Goal: Information Seeking & Learning: Learn about a topic

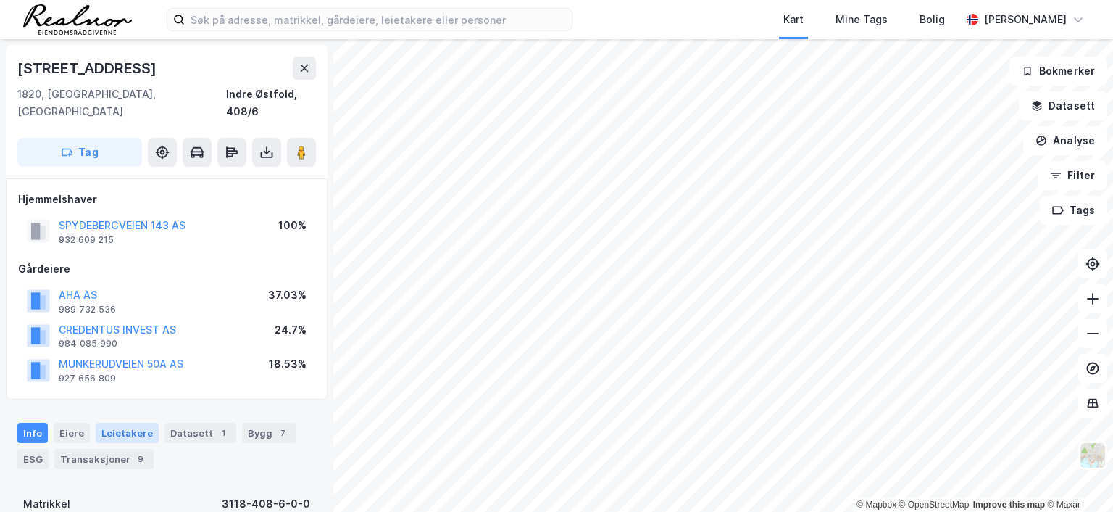
click at [132, 423] on div "Leietakere" at bounding box center [127, 433] width 63 height 20
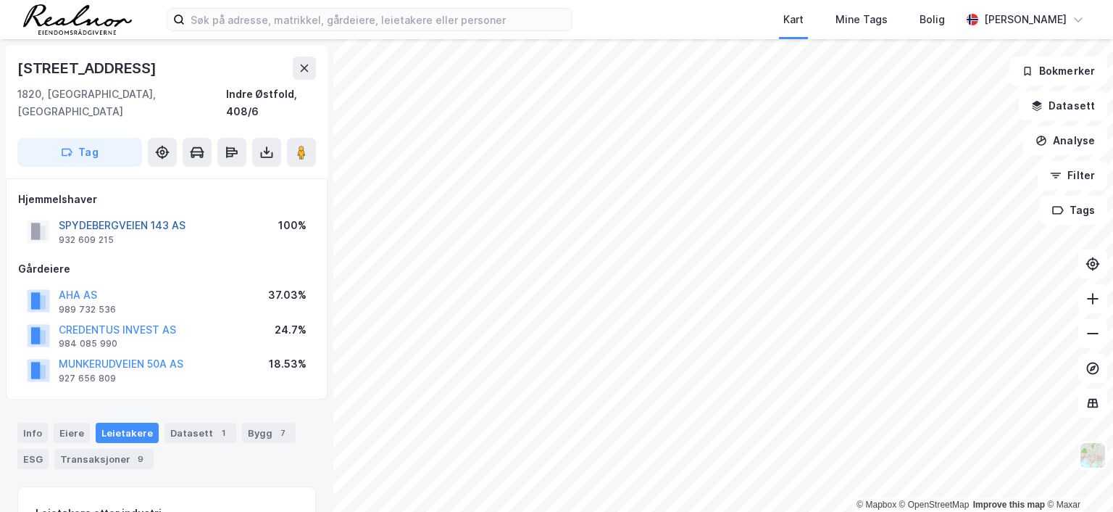
click at [0, 0] on button "SPYDEBERGVEIEN 143 AS" at bounding box center [0, 0] width 0 height 0
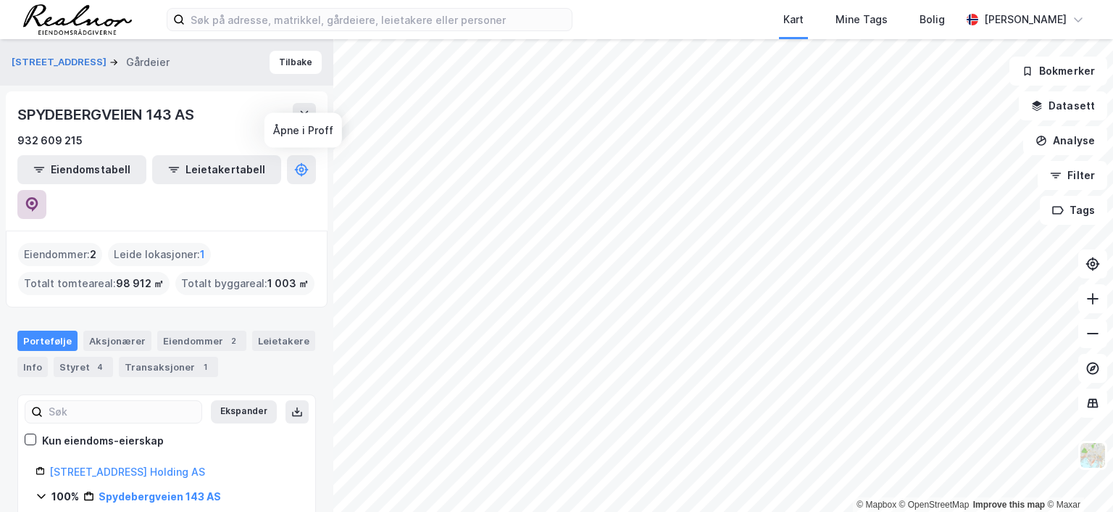
click at [39, 197] on icon at bounding box center [32, 204] width 14 height 14
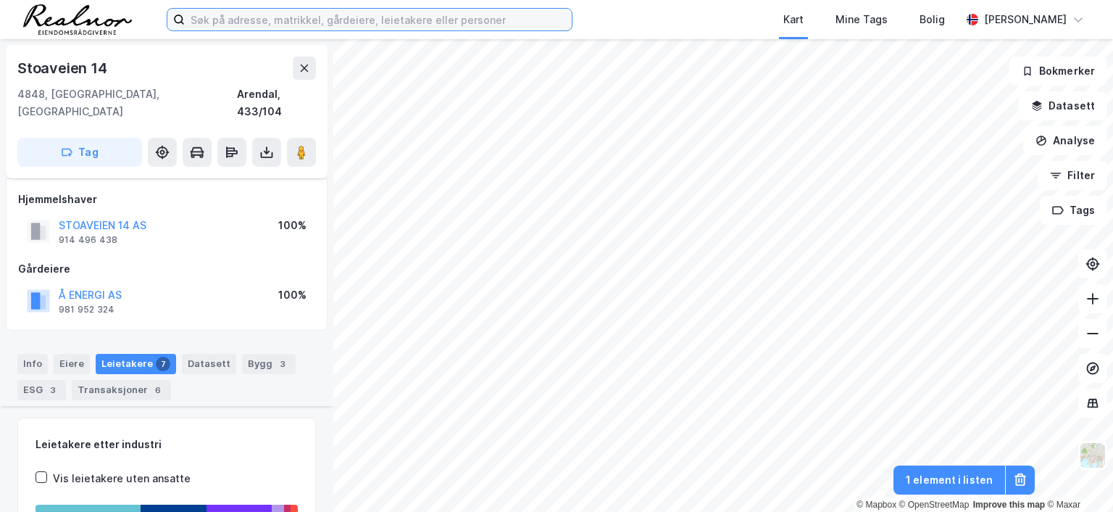
scroll to position [759, 0]
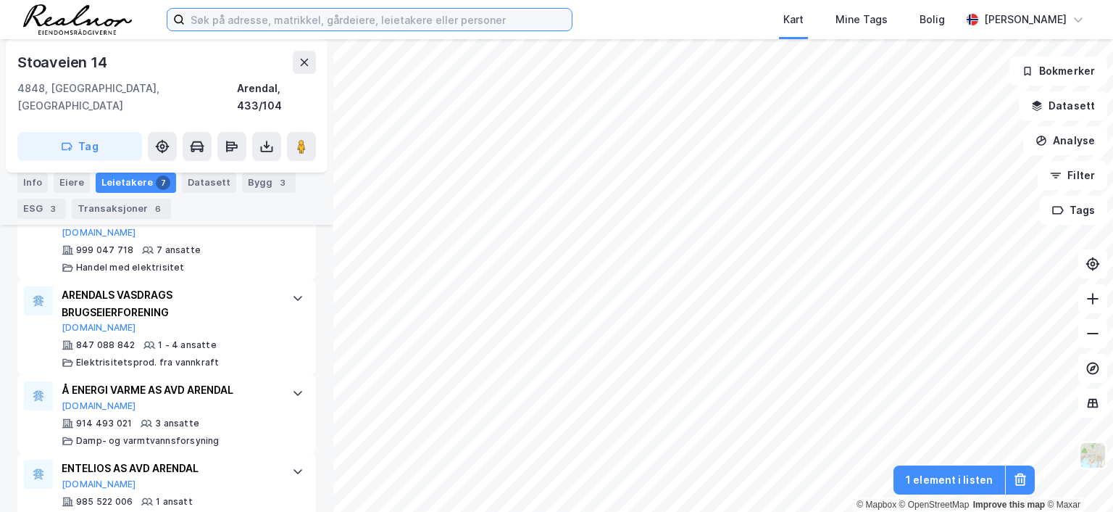
click at [258, 22] on input at bounding box center [378, 20] width 387 height 22
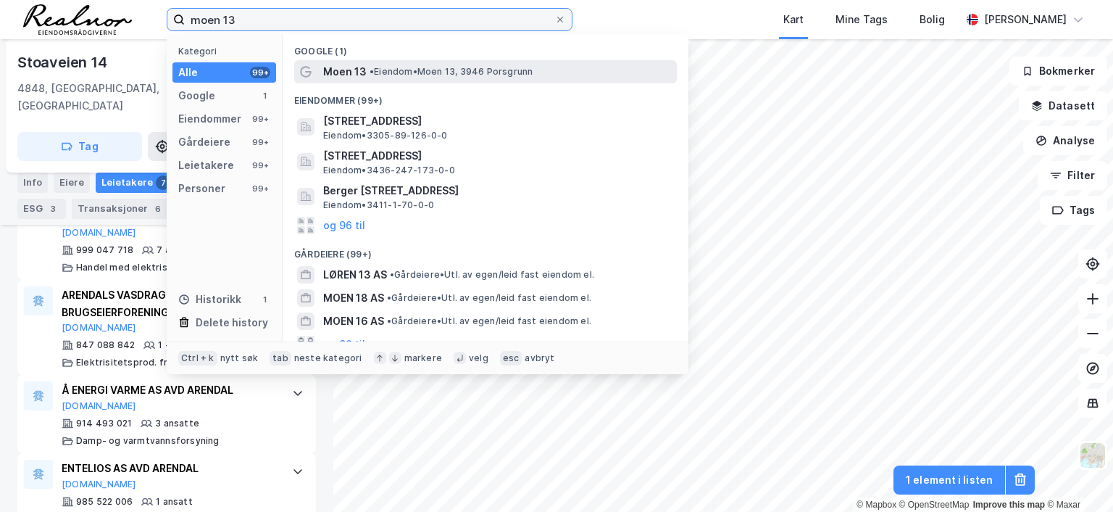
type input "moen 13"
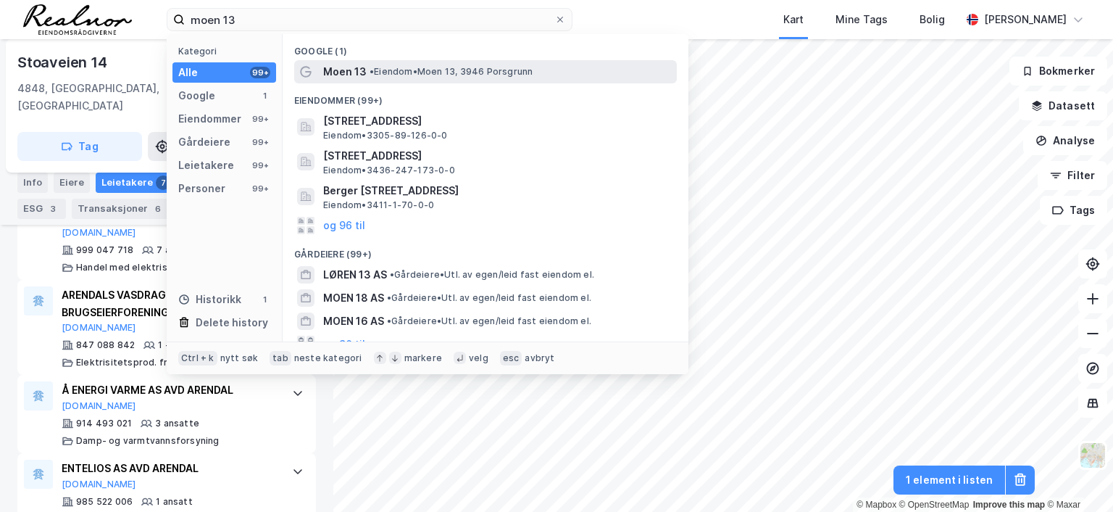
click at [431, 64] on div "Moen 13 • Eiendom • Moen 13, 3946 Porsgrunn" at bounding box center [498, 71] width 351 height 17
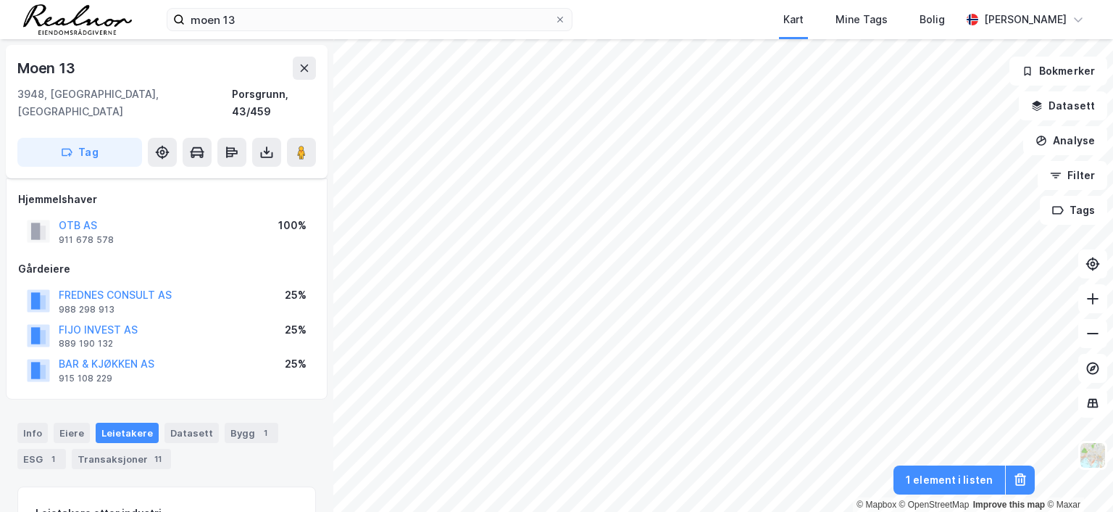
scroll to position [103, 0]
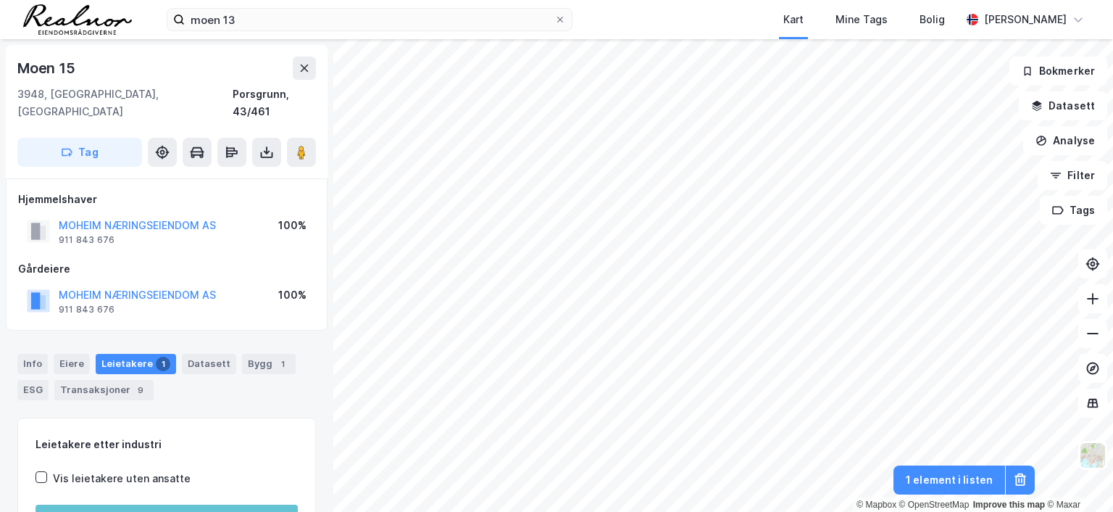
scroll to position [1, 0]
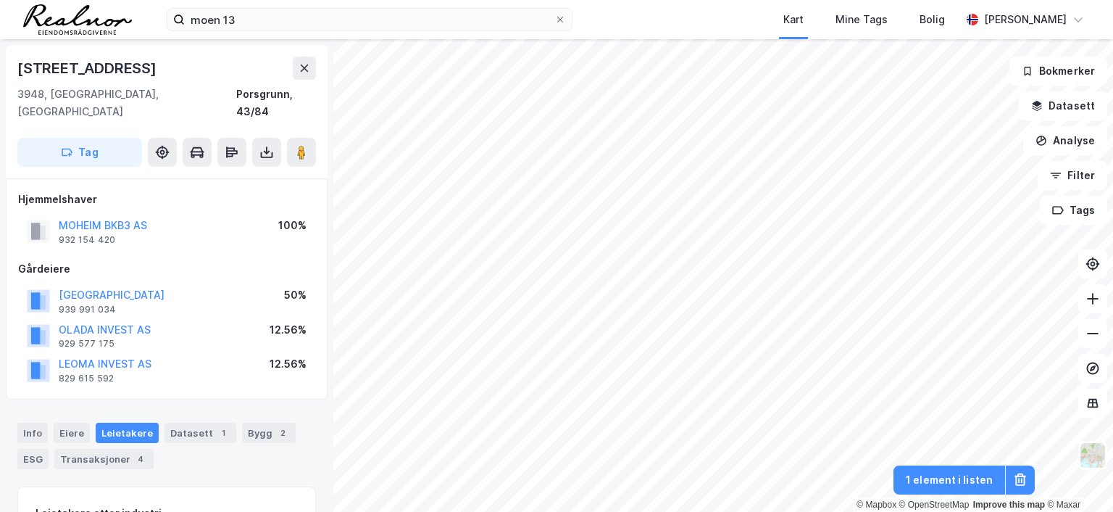
scroll to position [1, 0]
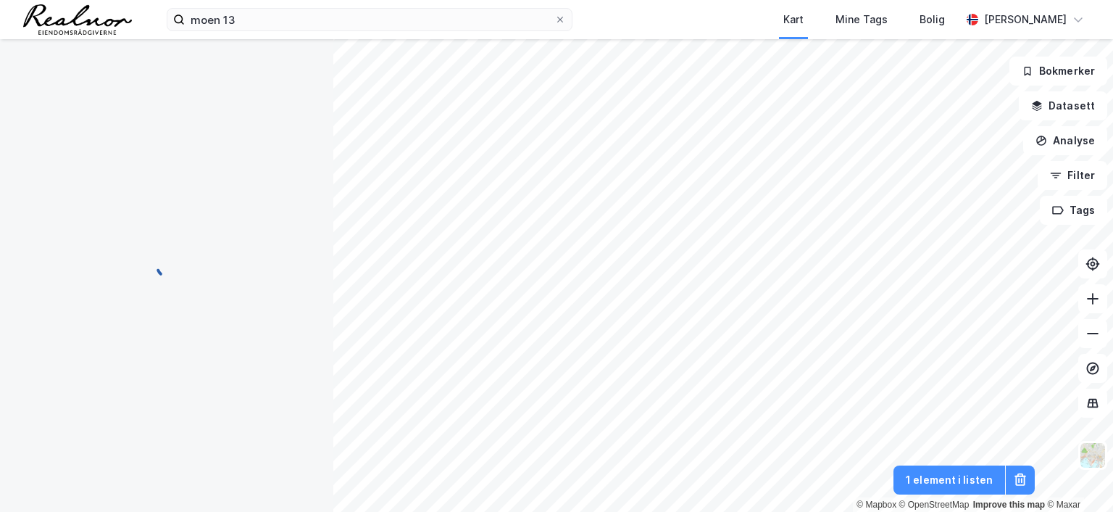
scroll to position [1, 0]
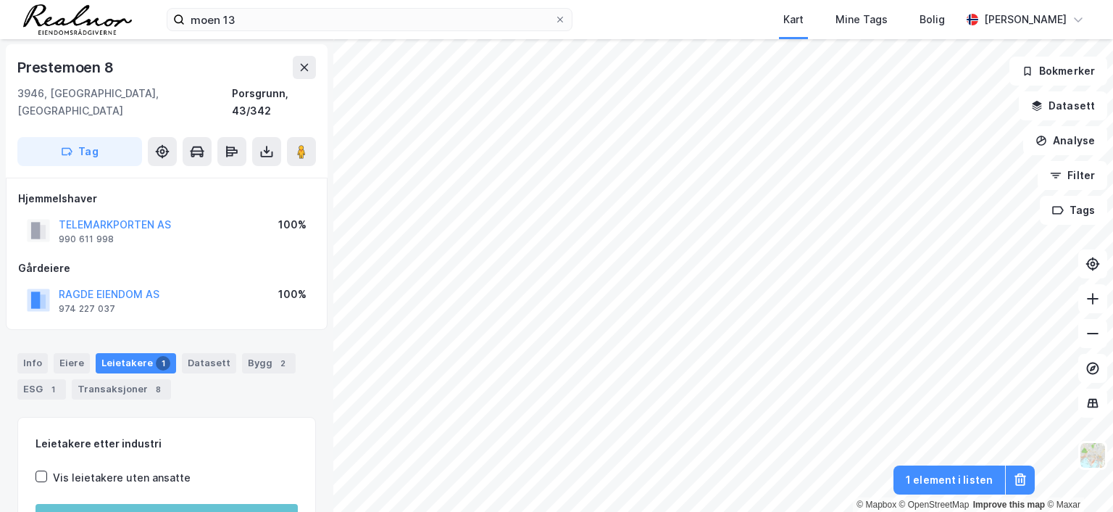
scroll to position [1, 0]
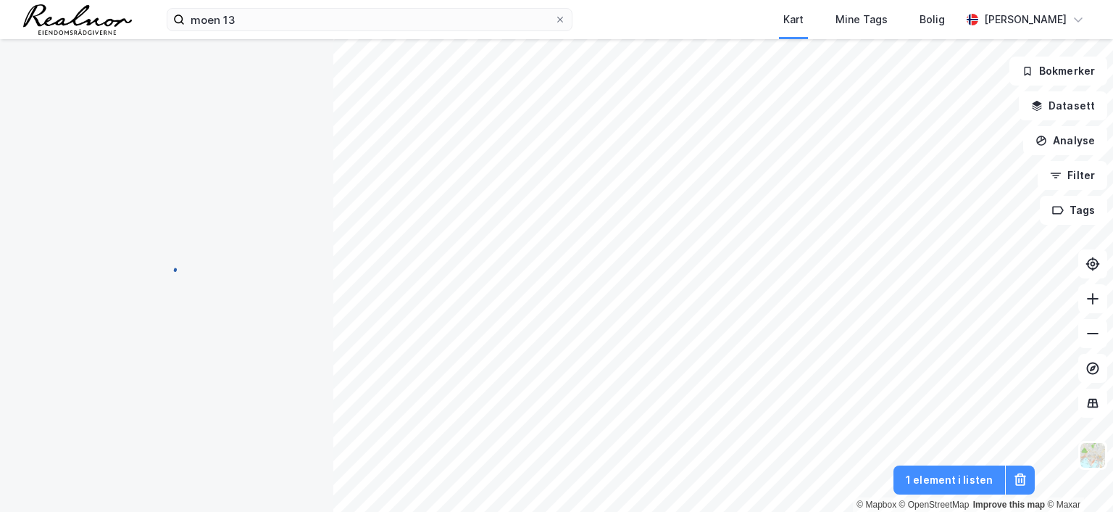
scroll to position [1, 0]
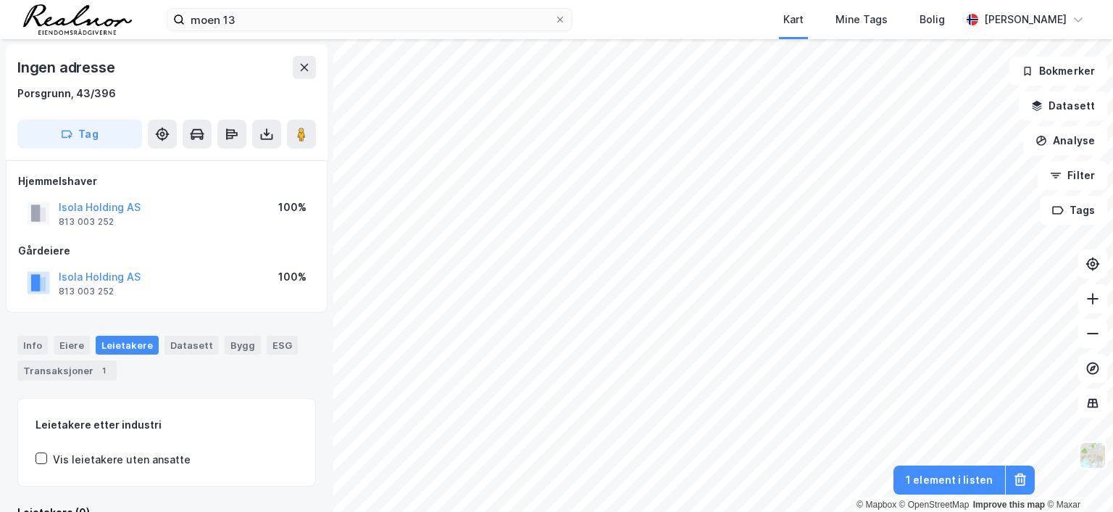
scroll to position [1, 0]
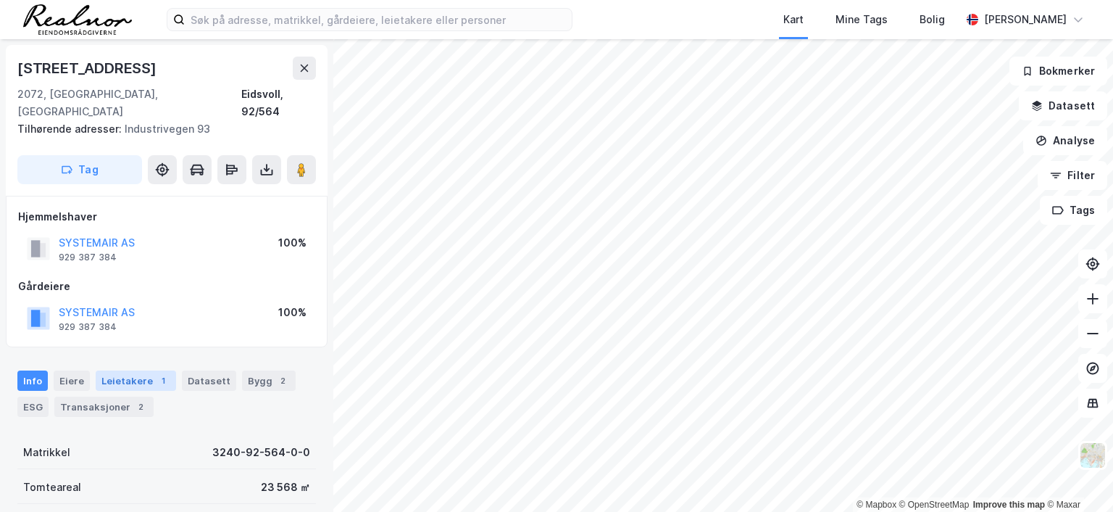
click at [145, 370] on div "Leietakere 1" at bounding box center [136, 380] width 80 height 20
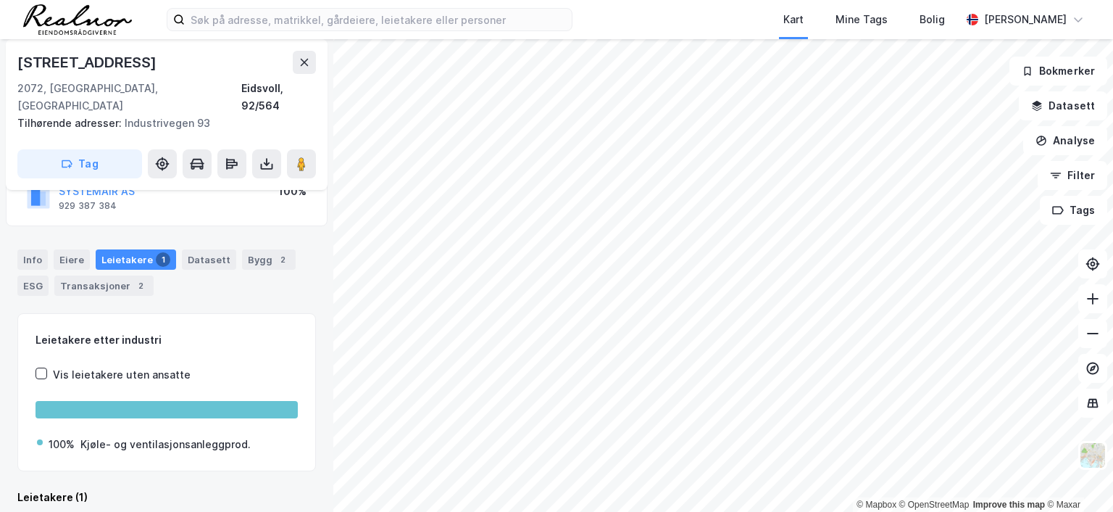
scroll to position [199, 0]
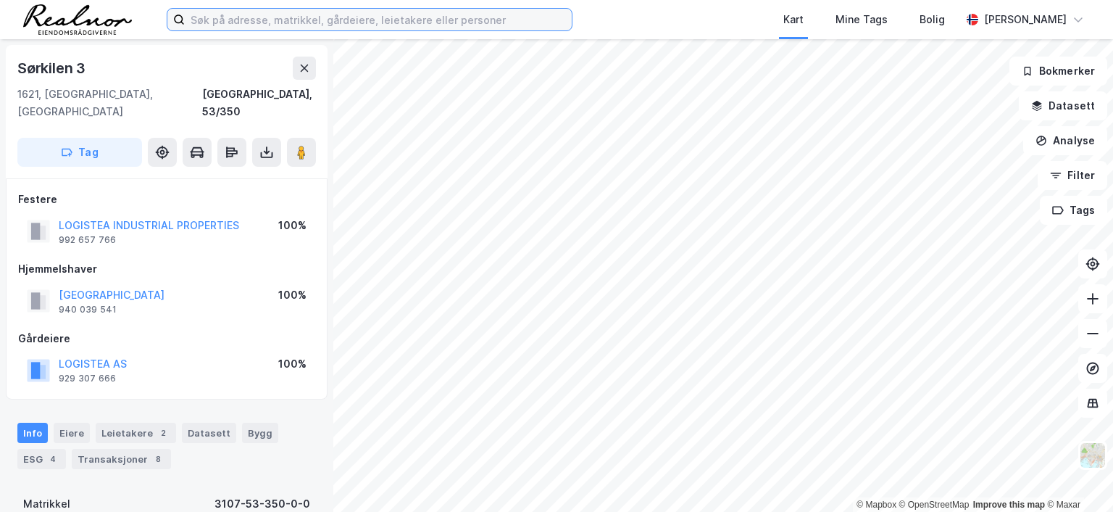
click at [368, 17] on input at bounding box center [378, 20] width 387 height 22
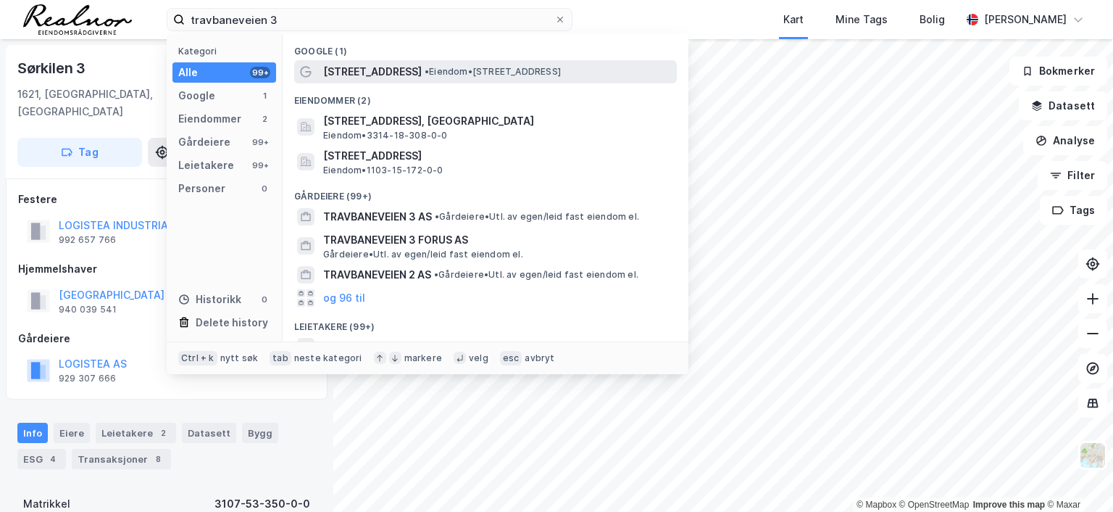
click at [483, 72] on span "• Eiendom • Travbaneveien 3, 4031 Stavanger" at bounding box center [493, 72] width 136 height 12
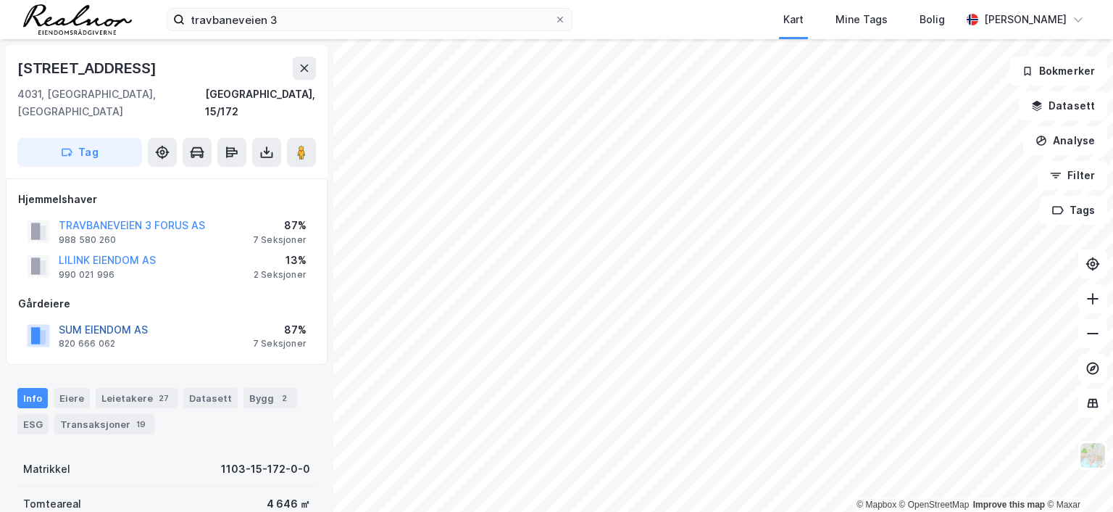
click at [0, 0] on button "SUM EIENDOM AS" at bounding box center [0, 0] width 0 height 0
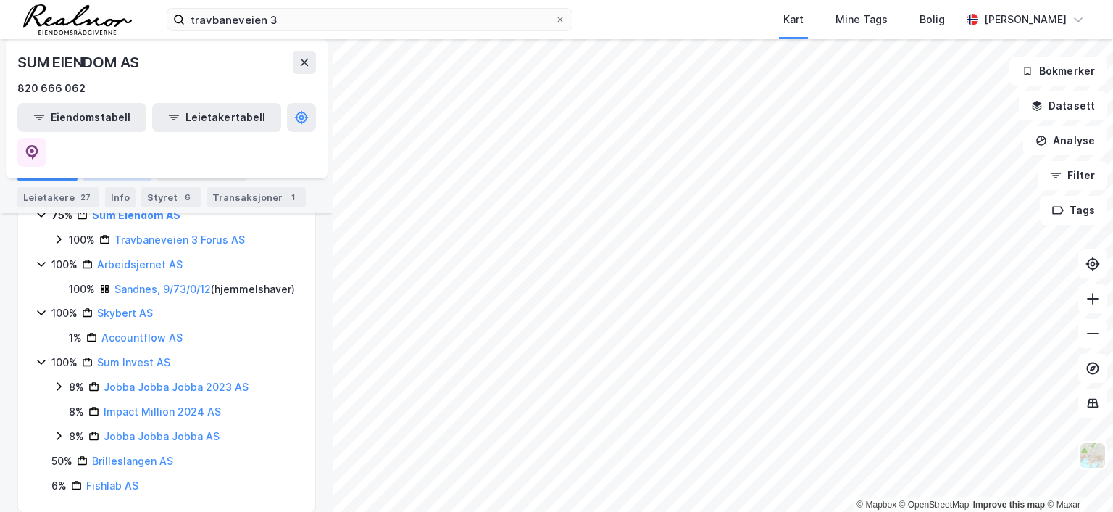
scroll to position [209, 0]
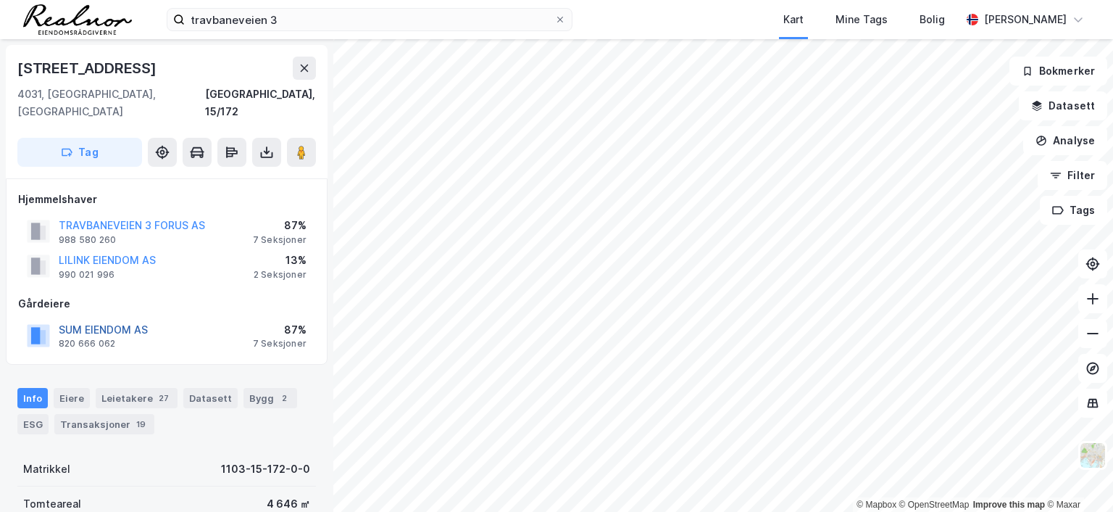
click at [0, 0] on button "SUM EIENDOM AS" at bounding box center [0, 0] width 0 height 0
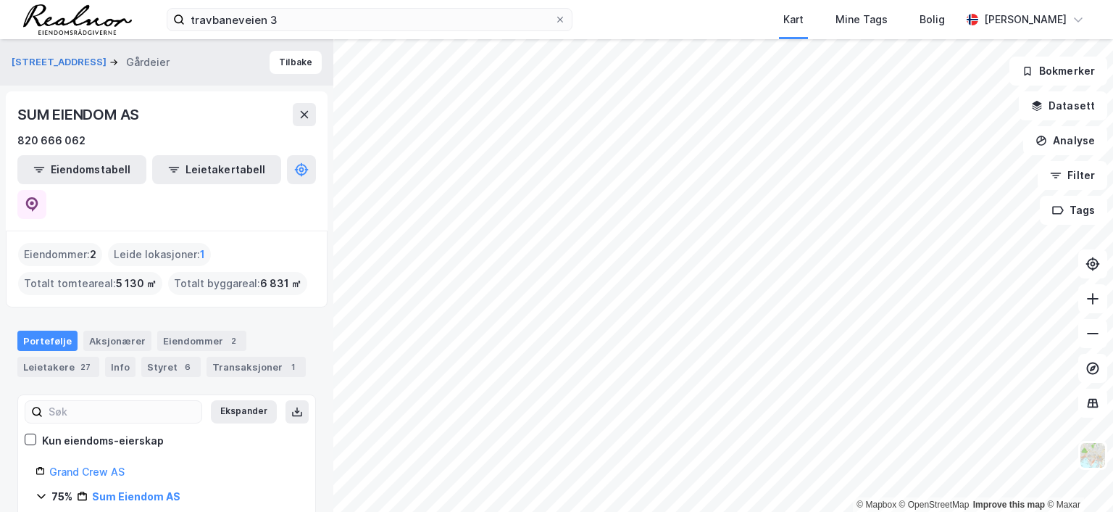
scroll to position [72, 0]
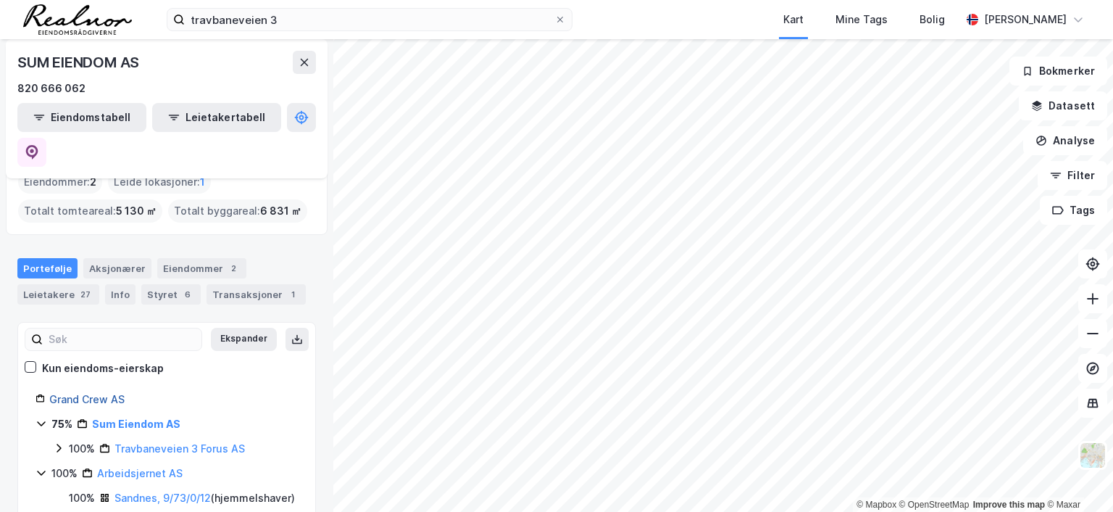
click at [99, 393] on link "Grand Crew AS" at bounding box center [86, 399] width 75 height 12
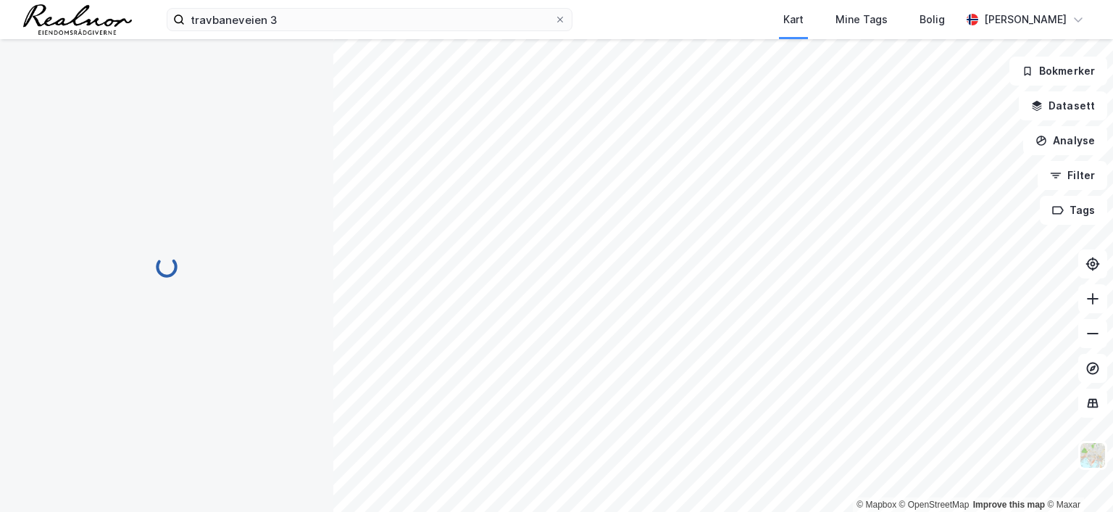
scroll to position [0, 0]
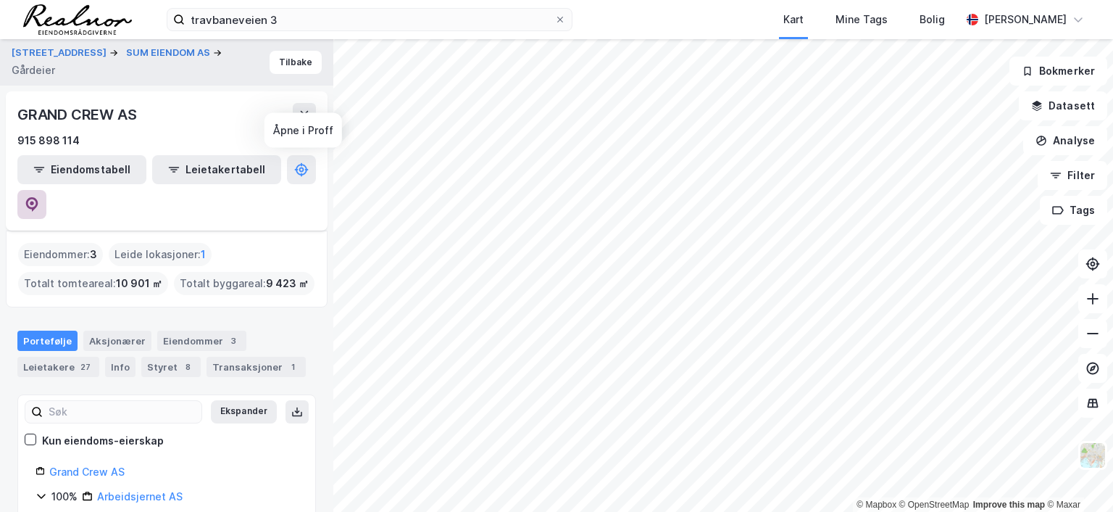
click at [39, 197] on icon at bounding box center [32, 204] width 14 height 14
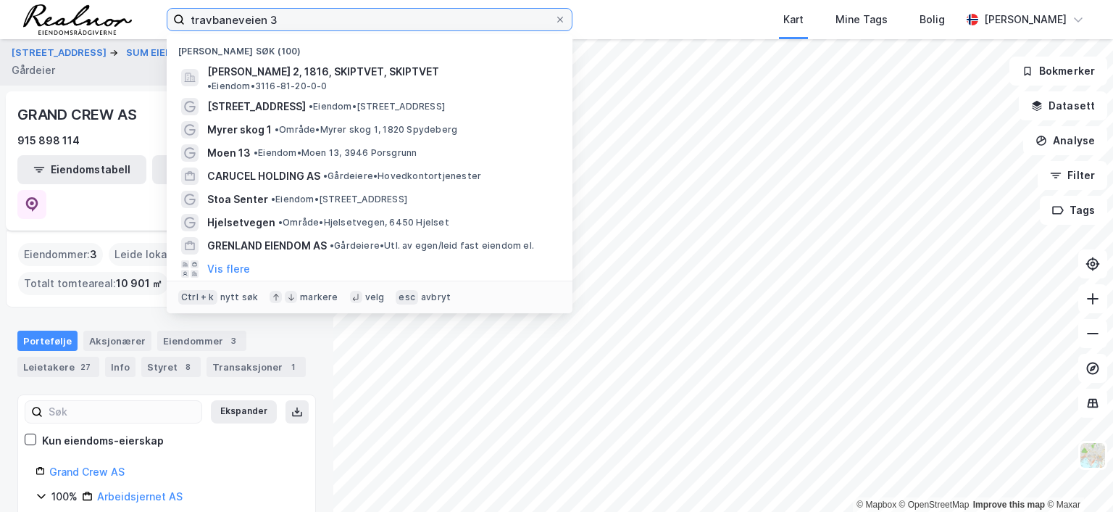
click at [292, 19] on input "travbaneveien 3" at bounding box center [370, 20] width 370 height 22
drag, startPoint x: 292, startPoint y: 18, endPoint x: 177, endPoint y: 9, distance: 115.6
click at [177, 9] on label "travbaneveien 3" at bounding box center [370, 19] width 406 height 23
click at [185, 9] on input "travbaneveien 3" at bounding box center [370, 20] width 370 height 22
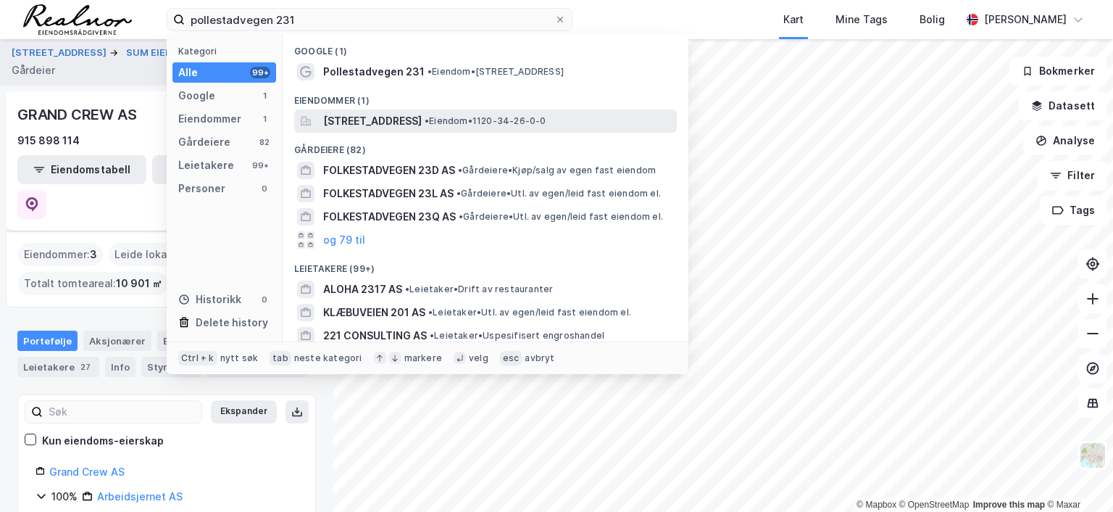
click at [417, 120] on span "[STREET_ADDRESS]" at bounding box center [372, 120] width 99 height 17
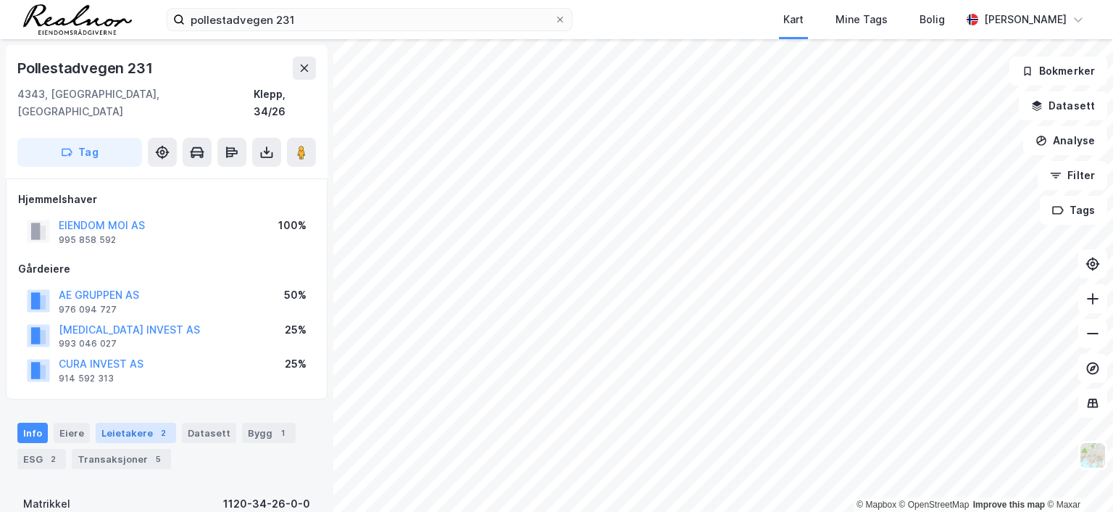
click at [125, 423] on div "Leietakere 2" at bounding box center [136, 433] width 80 height 20
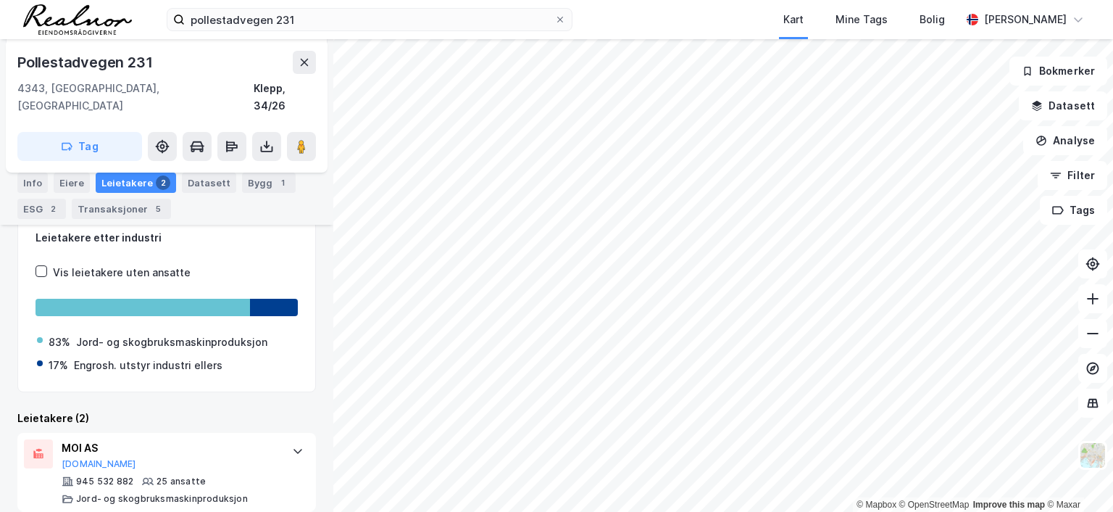
scroll to position [352, 0]
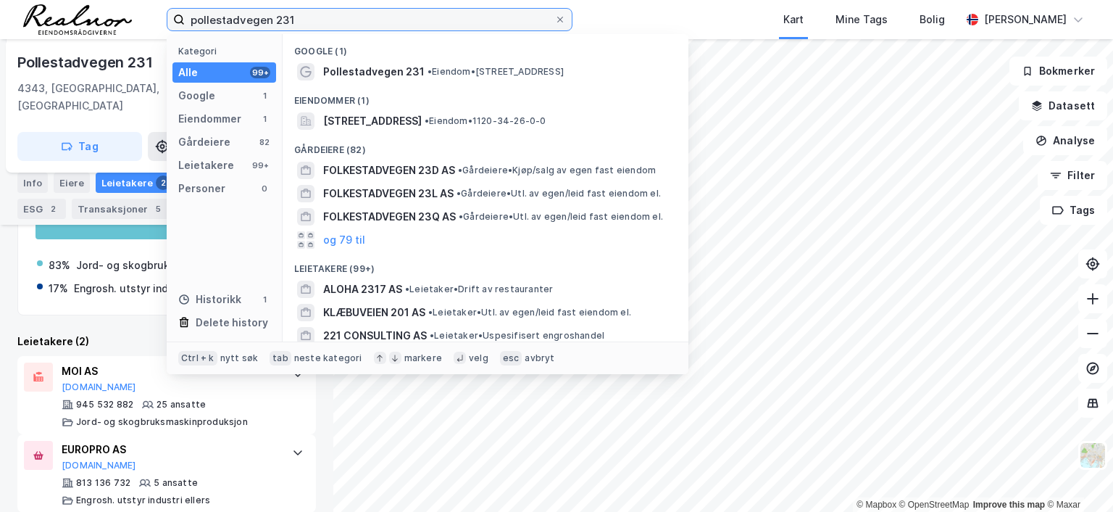
drag, startPoint x: 336, startPoint y: 22, endPoint x: 0, endPoint y: -4, distance: 337.2
click at [0, 0] on html "pollestadvegen 231 Kategori Alle 99+ Google 1 Eiendommer 1 Gårdeiere 82 Leietak…" at bounding box center [556, 256] width 1113 height 512
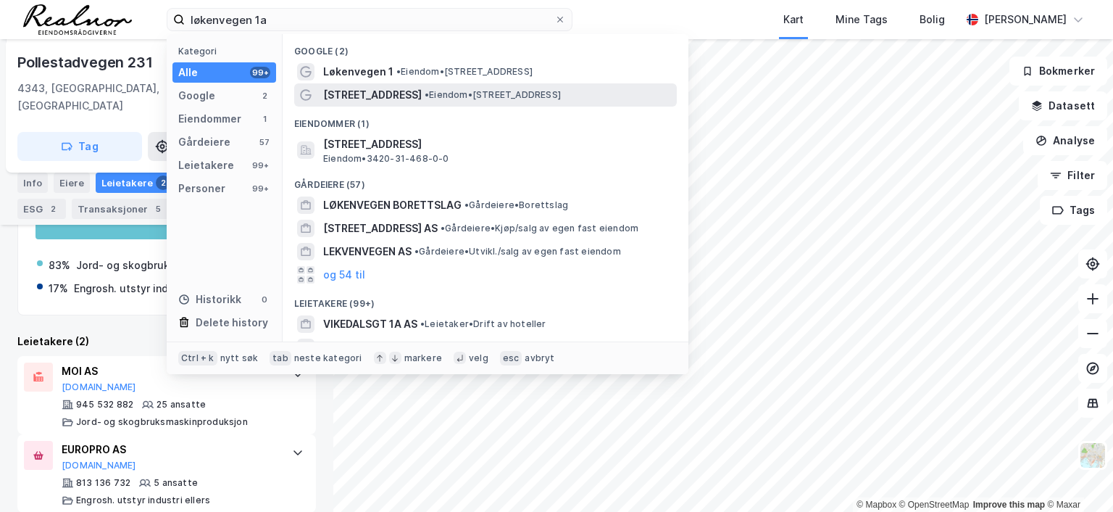
click at [484, 91] on span "• Eiendom • Løkenveien 1A, 1811 Askim" at bounding box center [493, 95] width 136 height 12
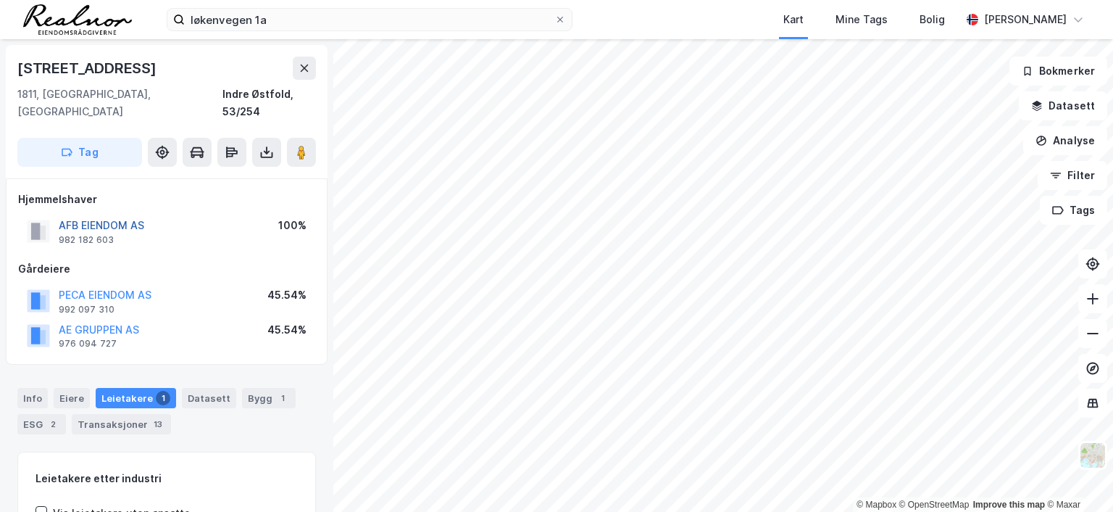
click at [0, 0] on button "AFB EIENDOM AS" at bounding box center [0, 0] width 0 height 0
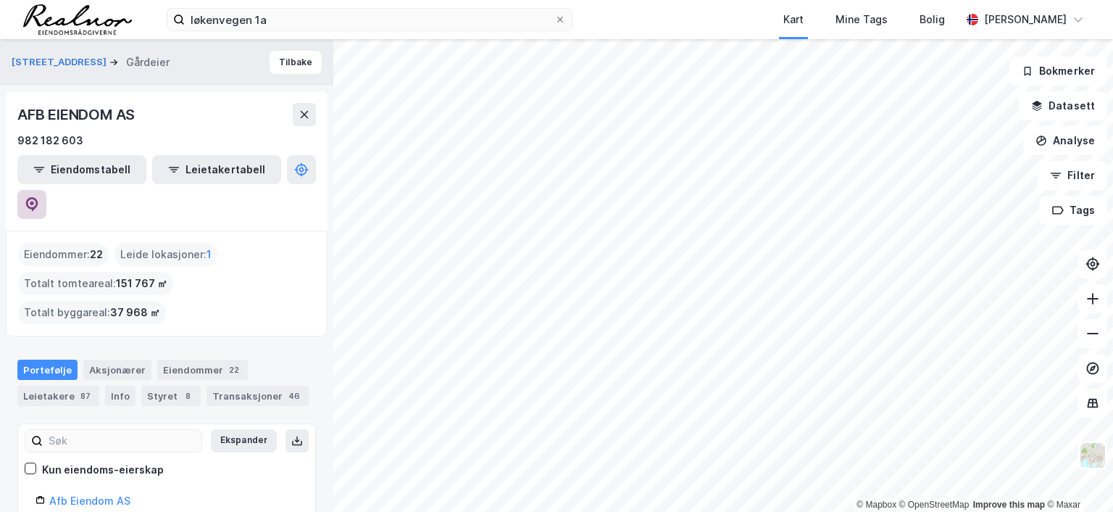
click at [34, 201] on icon at bounding box center [32, 203] width 4 height 4
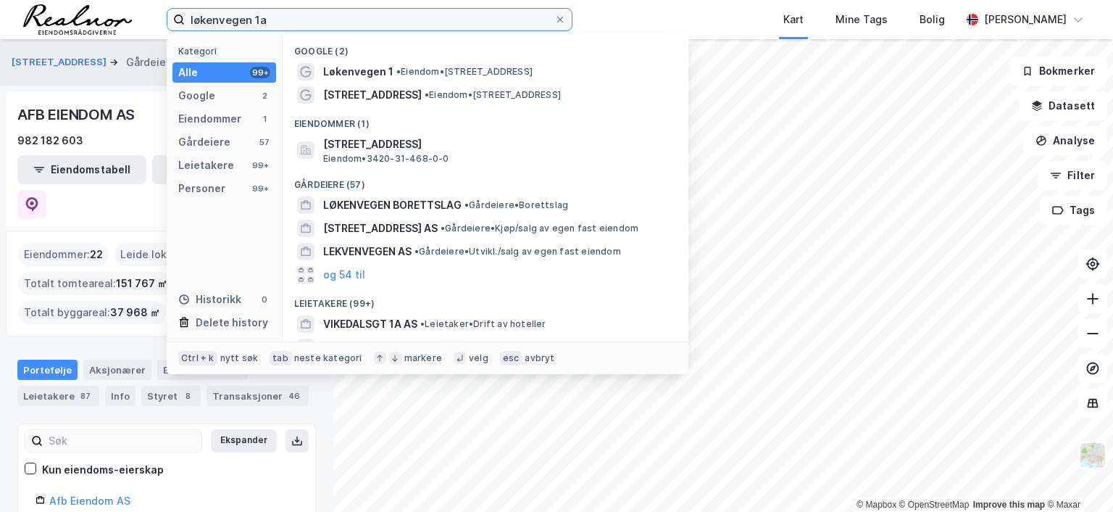
click at [272, 22] on input "løkenvegen 1a" at bounding box center [370, 20] width 370 height 22
drag, startPoint x: 196, startPoint y: 12, endPoint x: 154, endPoint y: 12, distance: 42.0
click at [154, 12] on div "løkenvegen 1a Kategori Alle 99+ Google 2 Eiendommer 1 Gårdeiere 57 Leietakere 9…" at bounding box center [556, 19] width 1113 height 39
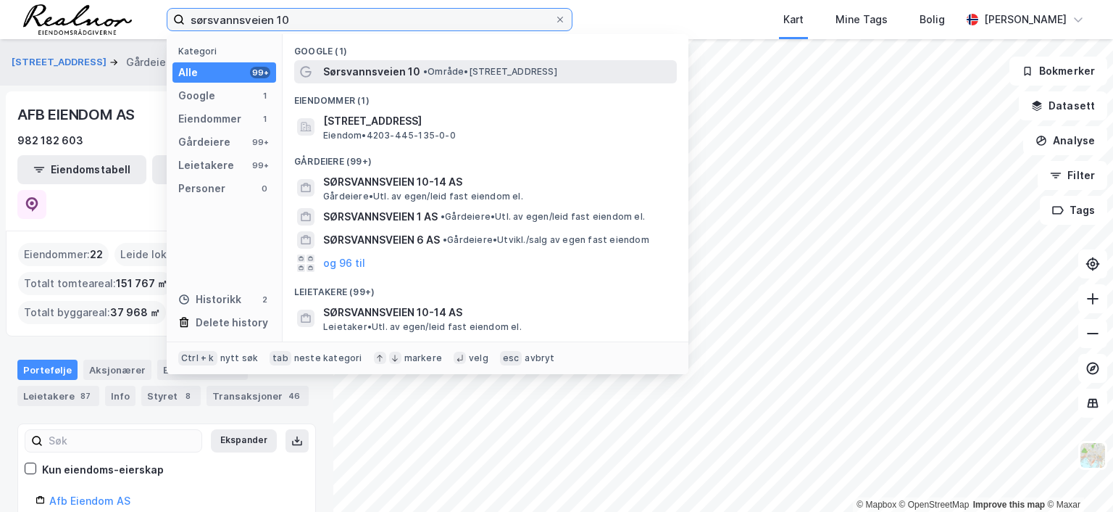
type input "sørsvannsveien 10"
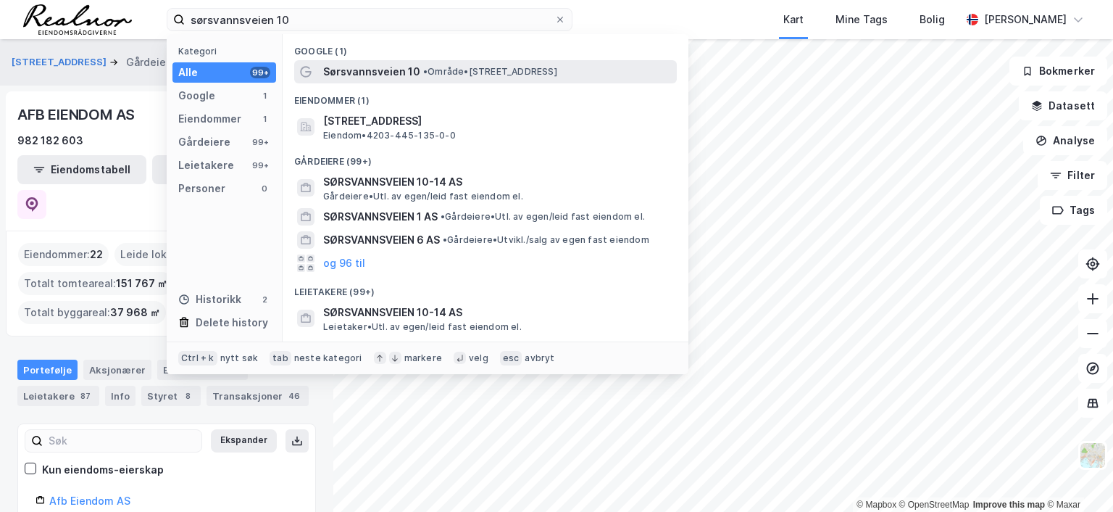
click at [365, 72] on span "Sørsvannsveien 10" at bounding box center [371, 71] width 97 height 17
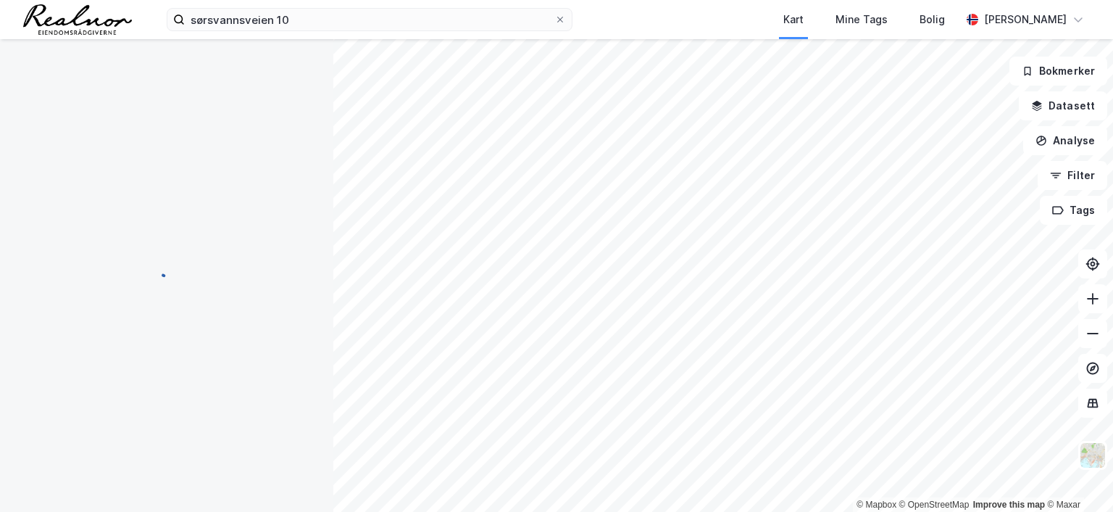
scroll to position [167, 0]
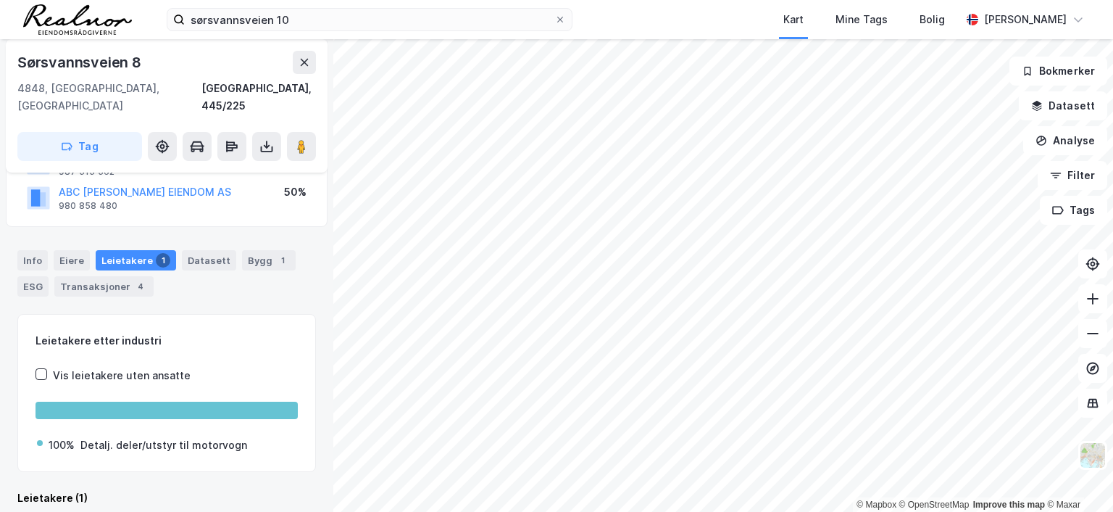
scroll to position [216, 0]
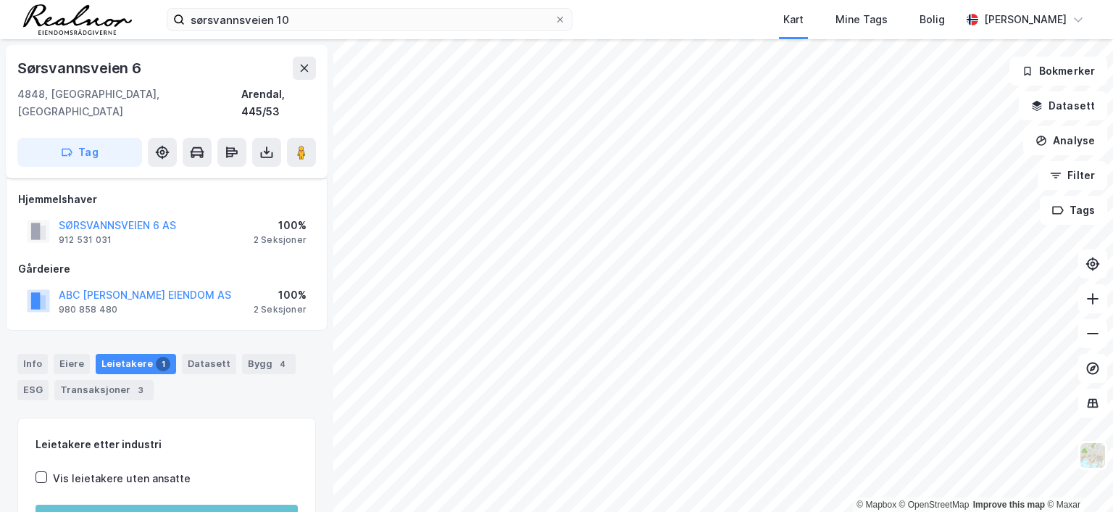
scroll to position [103, 0]
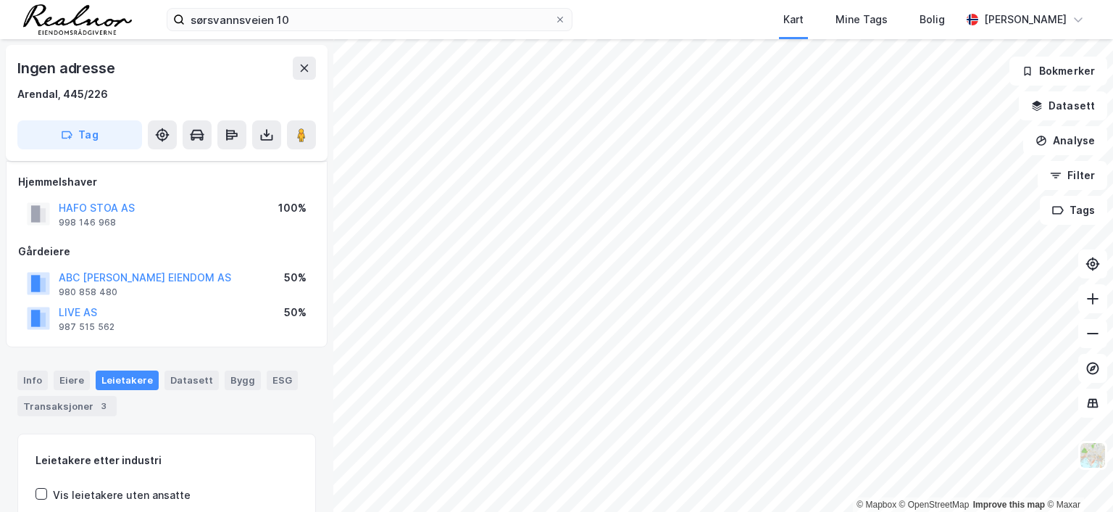
scroll to position [103, 0]
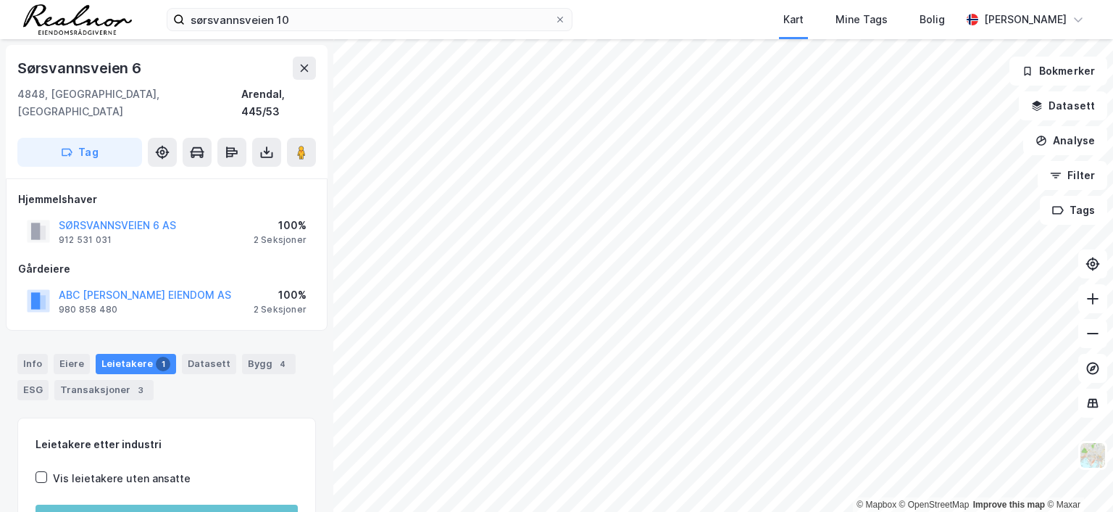
scroll to position [2, 0]
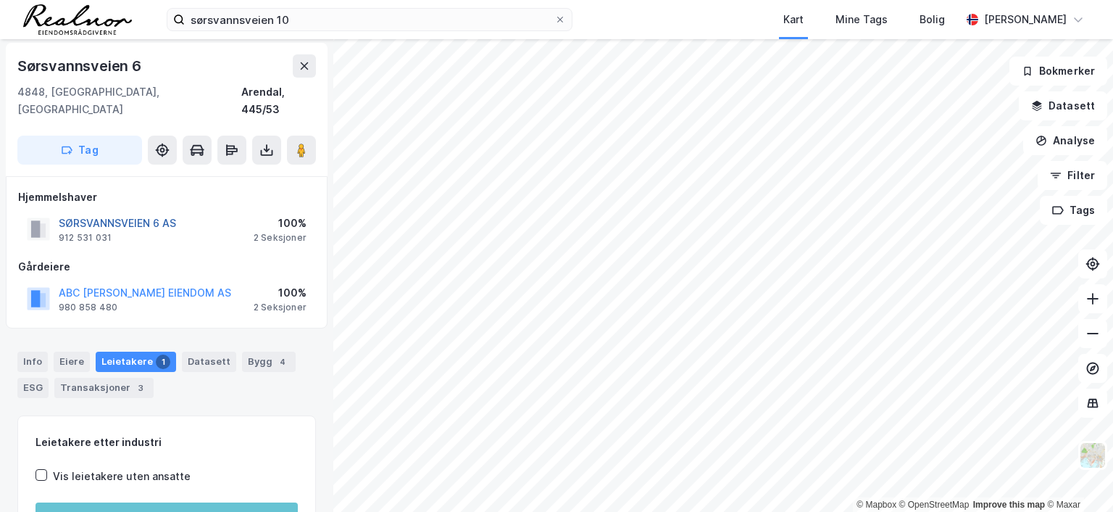
click at [0, 0] on button "SØRSVANNSVEIEN 6 AS" at bounding box center [0, 0] width 0 height 0
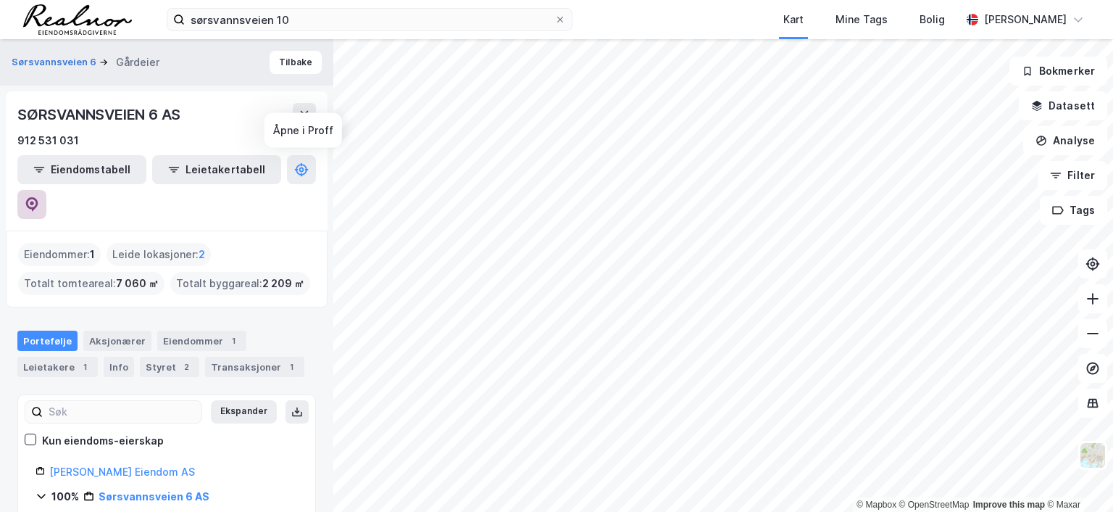
click at [38, 197] on icon at bounding box center [32, 204] width 12 height 14
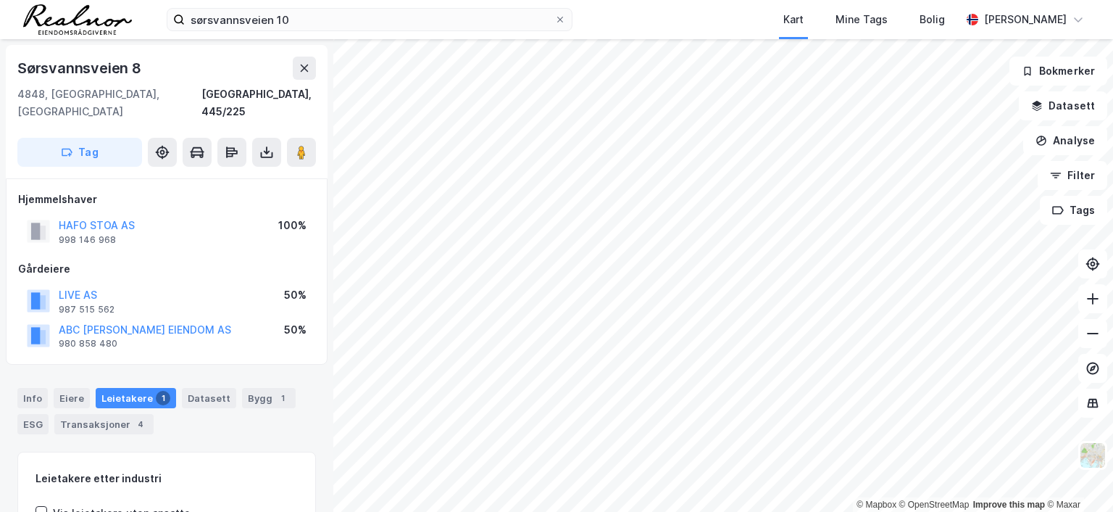
scroll to position [2, 0]
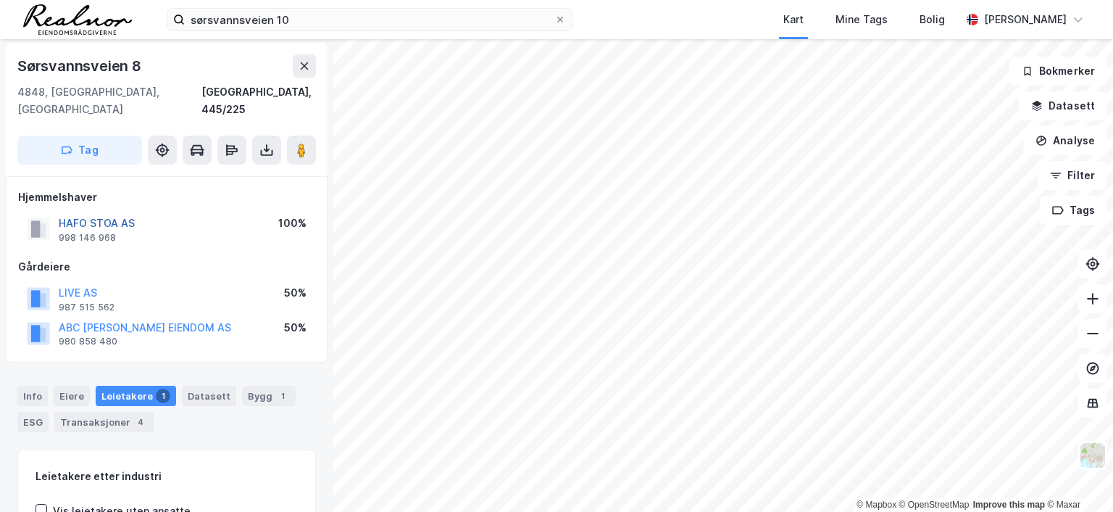
click at [0, 0] on button "HAFO STOA AS" at bounding box center [0, 0] width 0 height 0
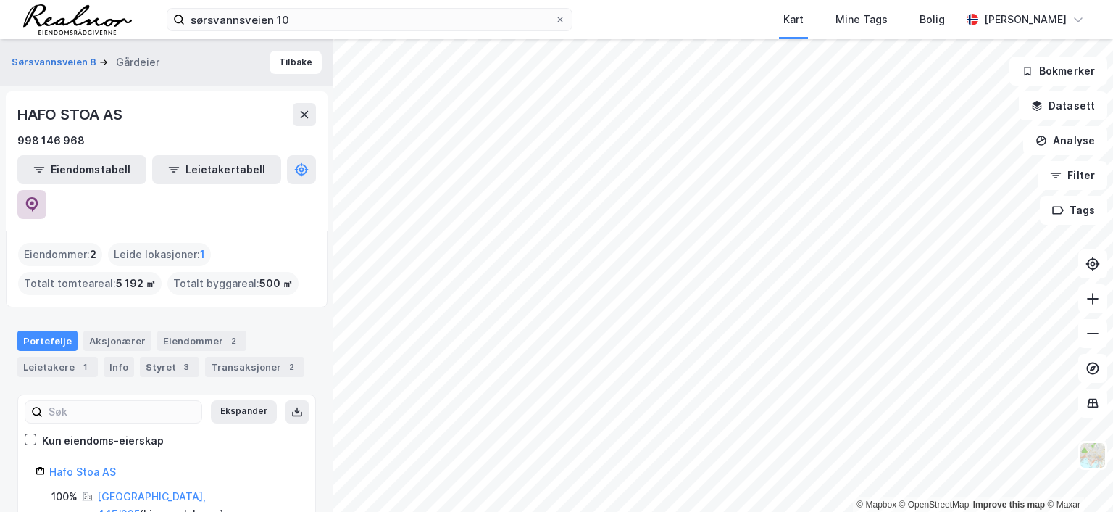
click at [38, 197] on icon at bounding box center [32, 204] width 12 height 14
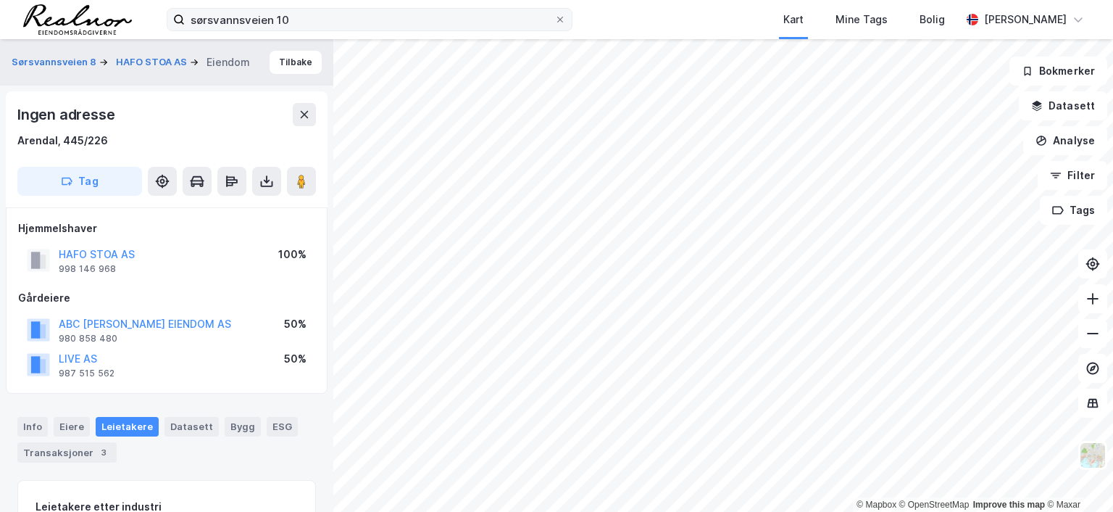
scroll to position [2, 0]
click at [0, 0] on button "LIVE AS" at bounding box center [0, 0] width 0 height 0
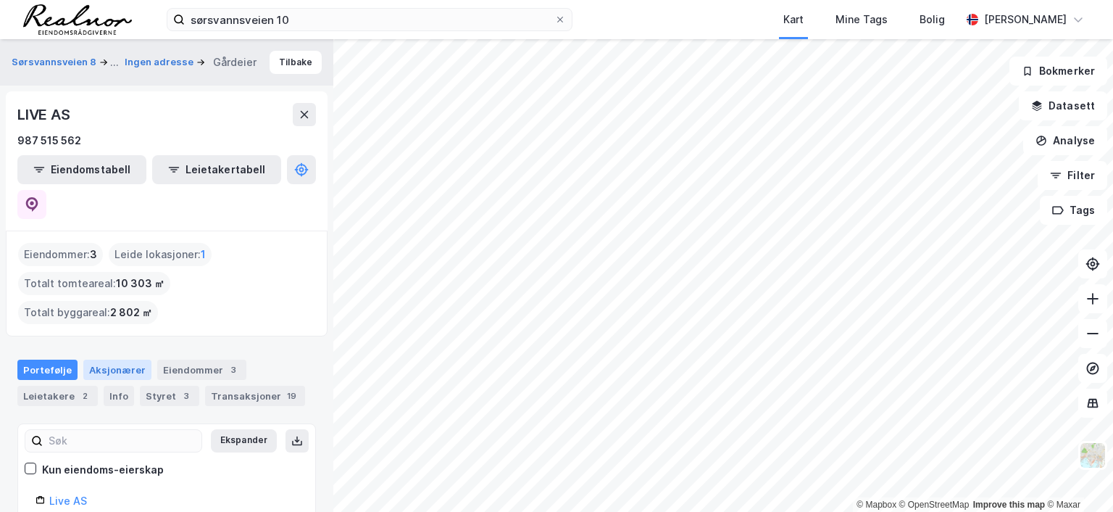
click at [121, 359] on div "Aksjonærer" at bounding box center [117, 369] width 68 height 20
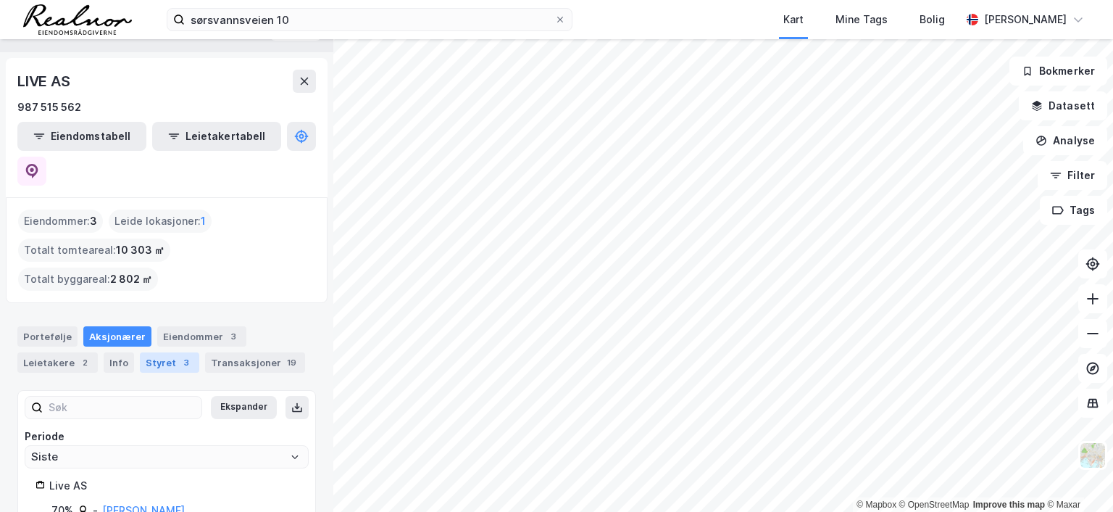
scroll to position [61, 0]
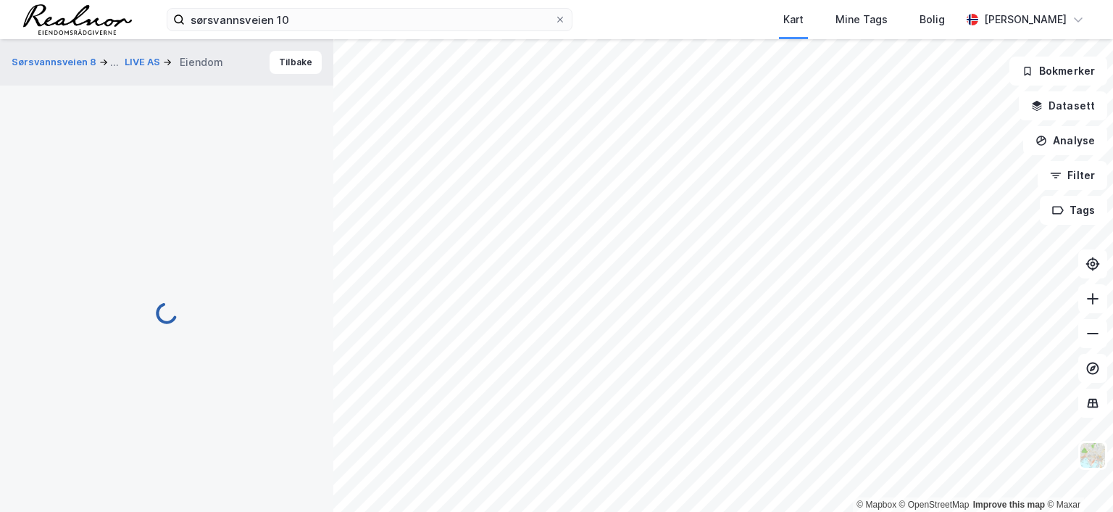
scroll to position [2, 0]
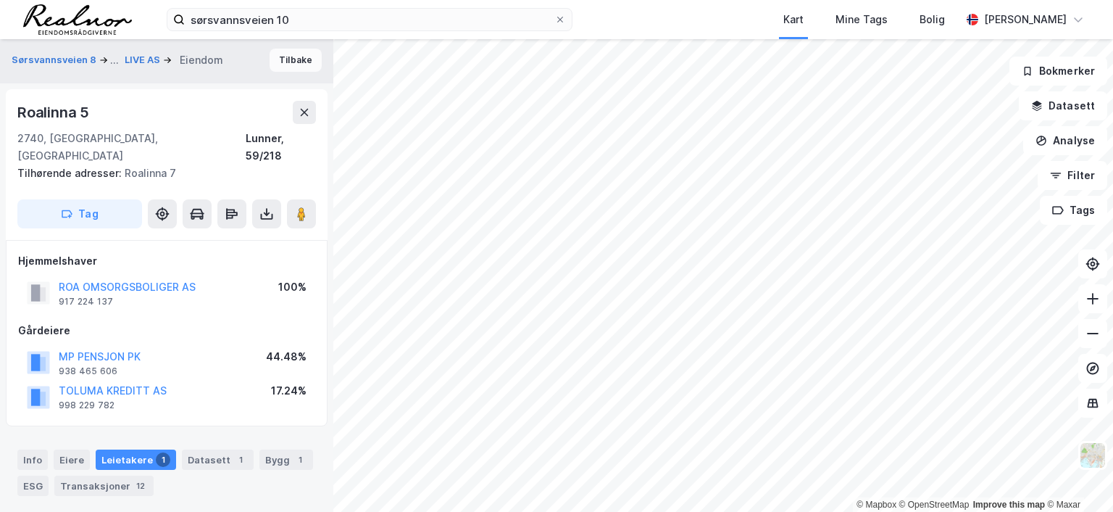
click at [281, 56] on button "Tilbake" at bounding box center [296, 60] width 52 height 23
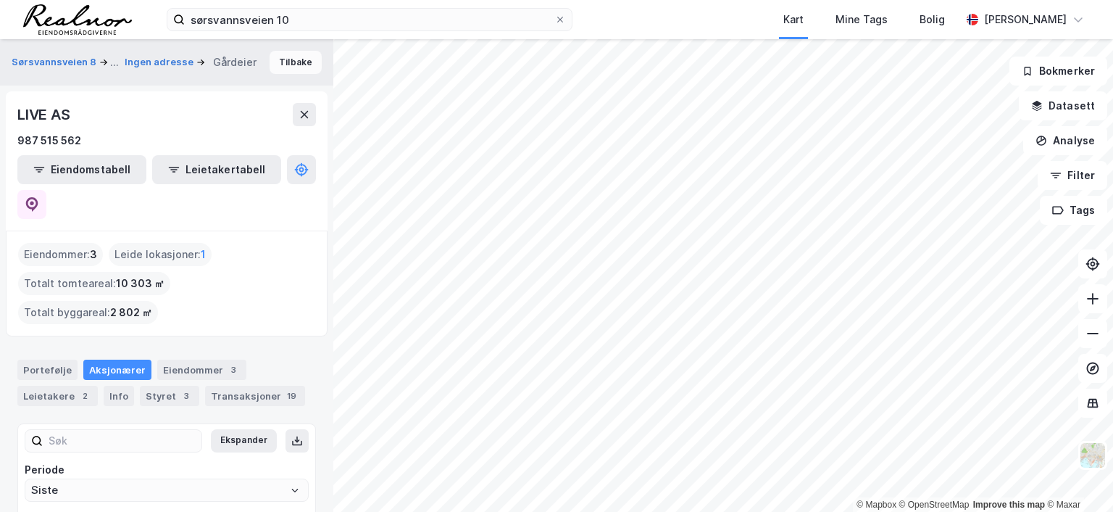
click at [286, 56] on button "Tilbake" at bounding box center [296, 62] width 52 height 23
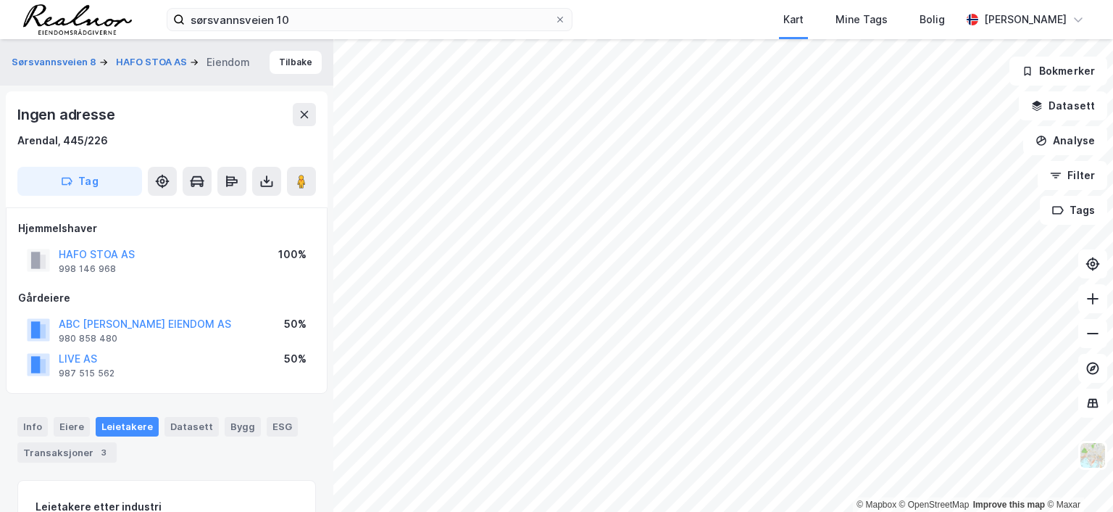
scroll to position [2, 0]
click at [1078, 145] on button "Analyse" at bounding box center [1065, 140] width 84 height 29
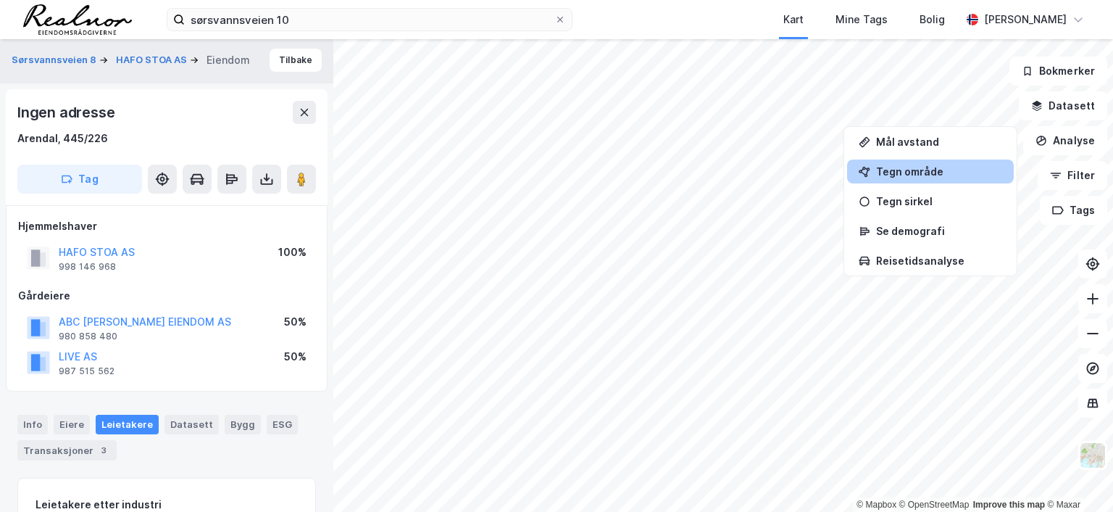
click at [912, 170] on div "Tegn område" at bounding box center [939, 171] width 126 height 12
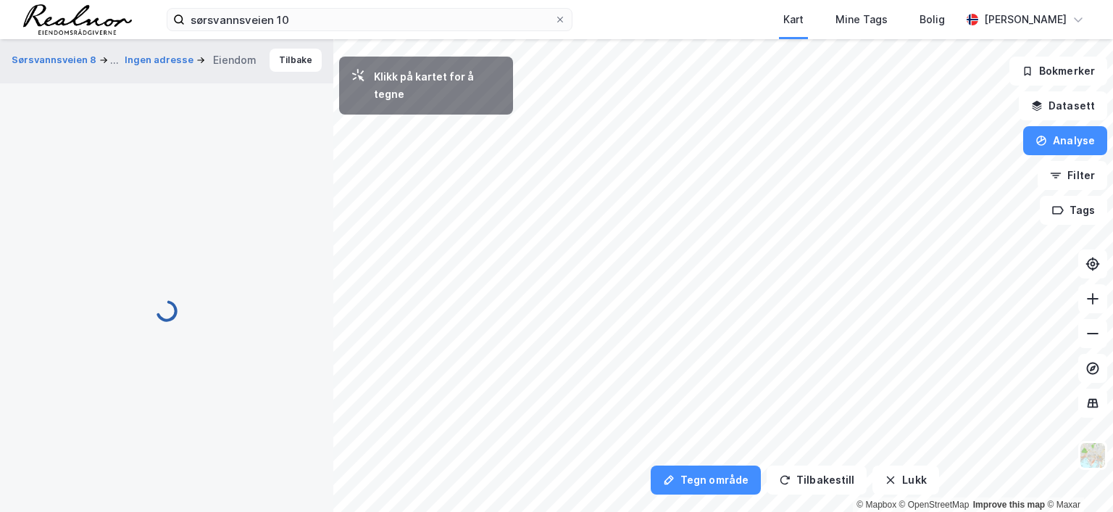
scroll to position [0, 0]
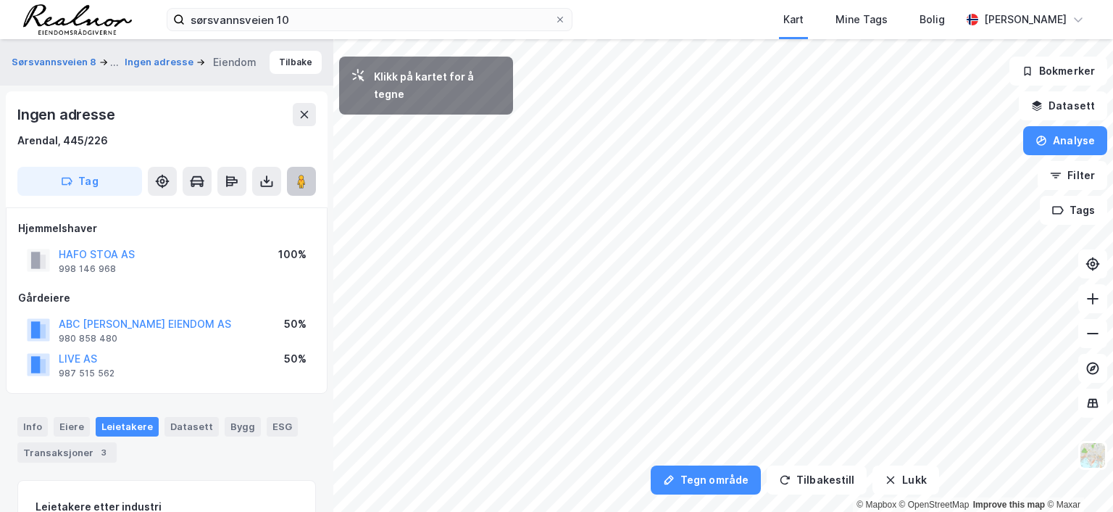
click at [302, 180] on image at bounding box center [301, 181] width 9 height 14
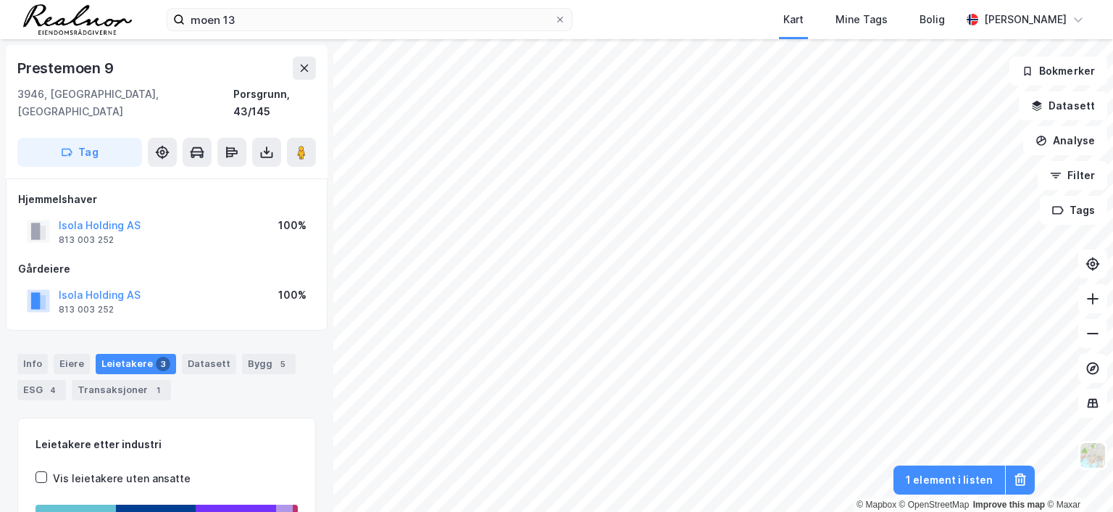
scroll to position [1, 0]
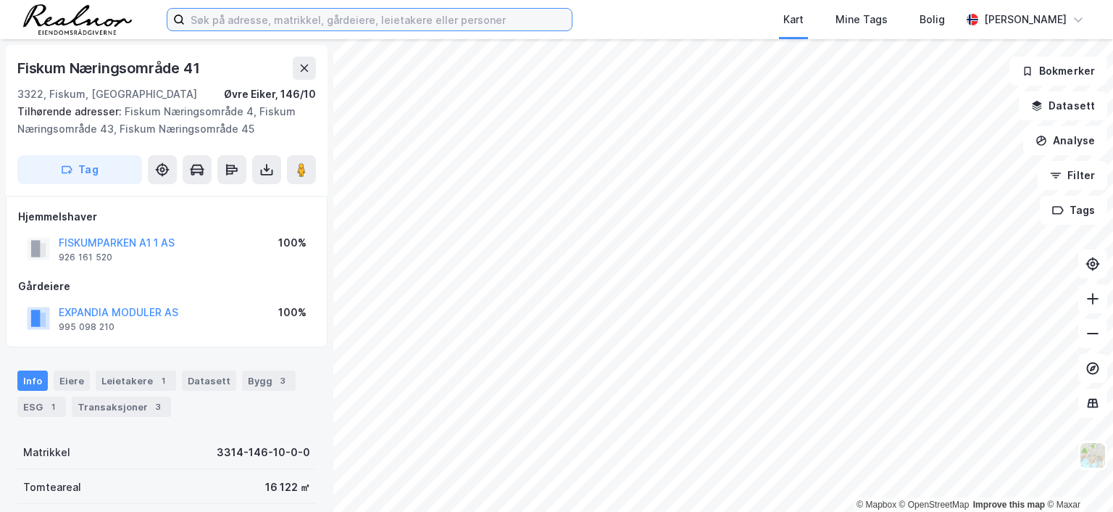
click at [372, 14] on input at bounding box center [378, 20] width 387 height 22
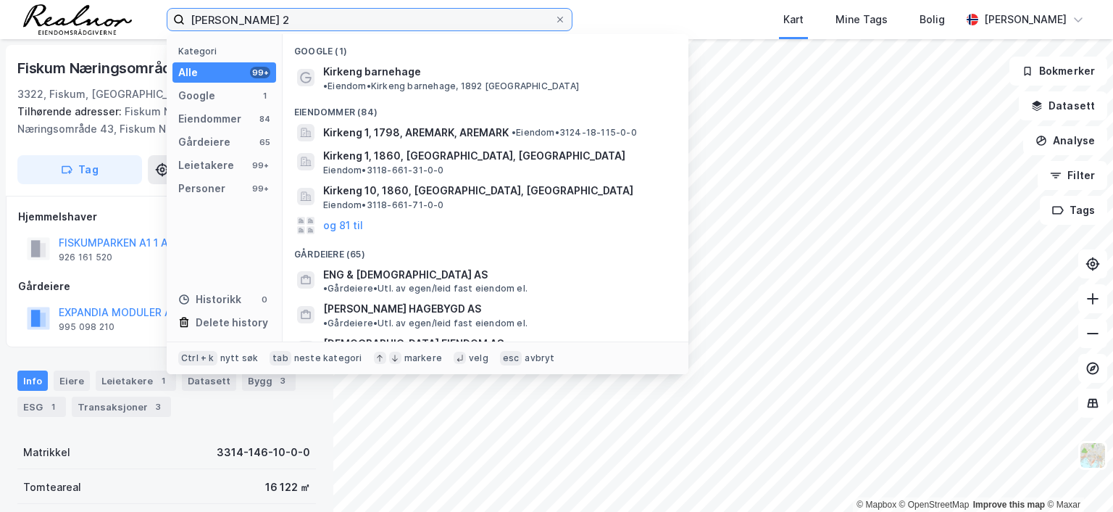
type input "kirkengen 2"
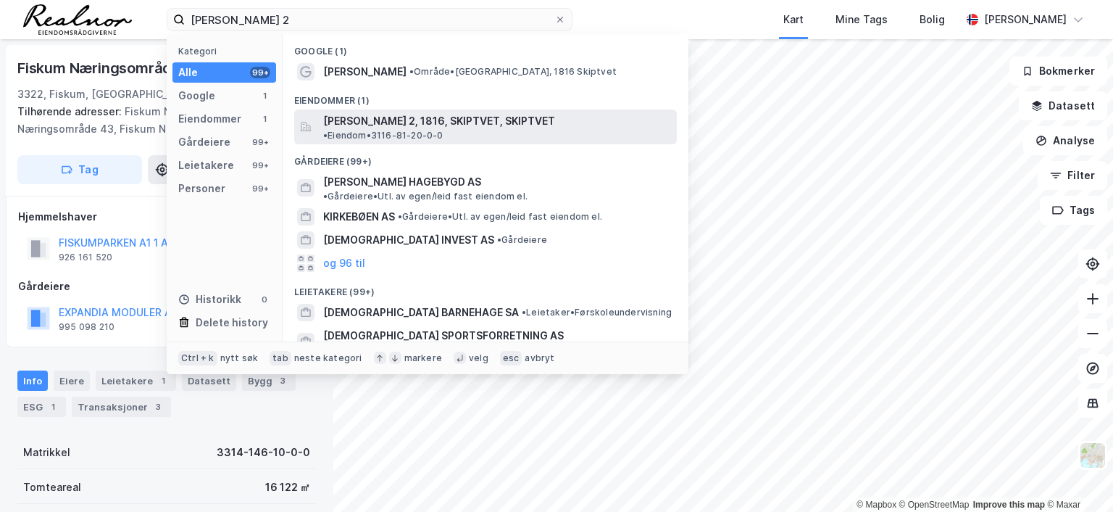
click at [438, 122] on span "Kirkengen 2, 1816, SKIPTVET, SKIPTVET" at bounding box center [439, 120] width 232 height 17
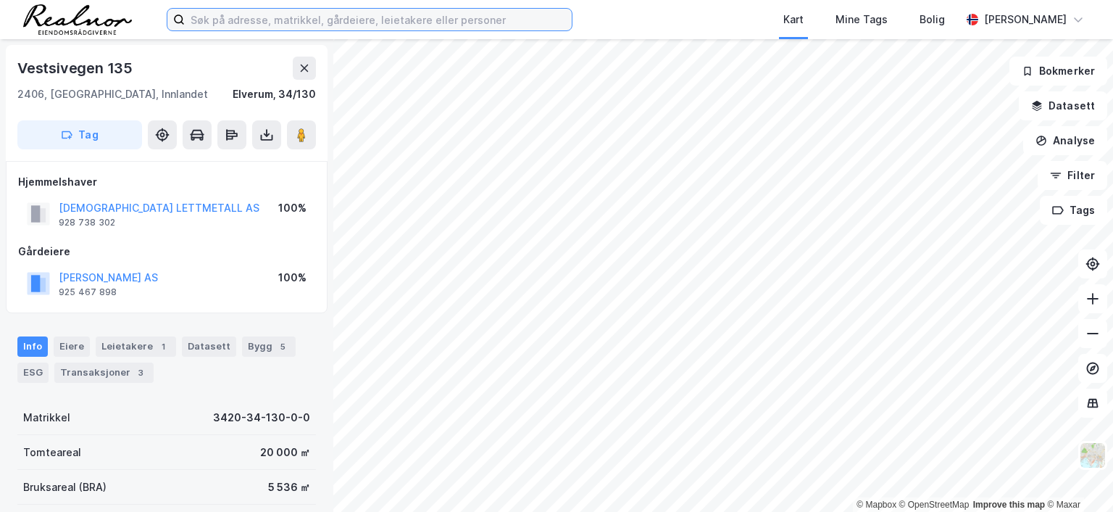
click at [349, 14] on input at bounding box center [378, 20] width 387 height 22
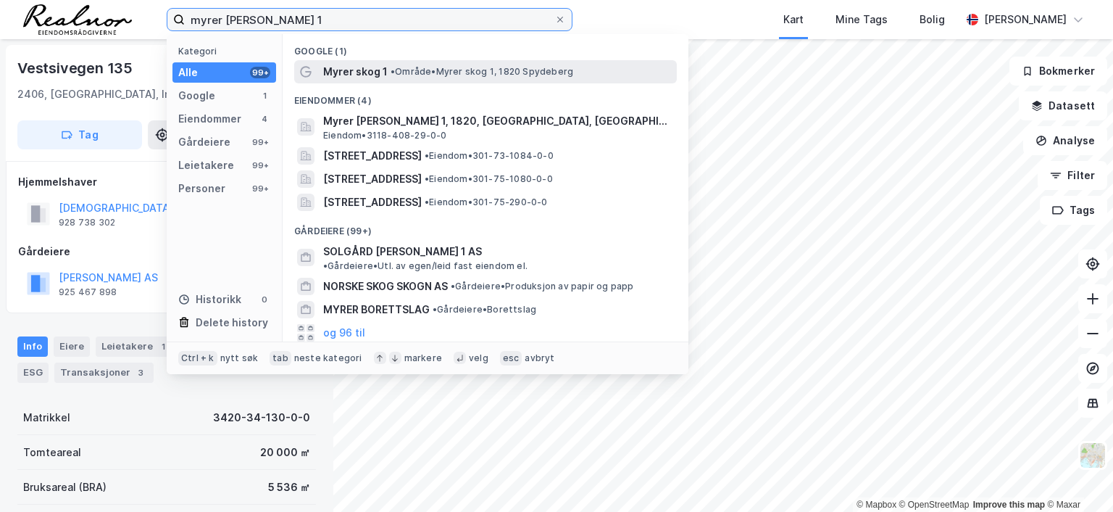
type input "myrer skog 1"
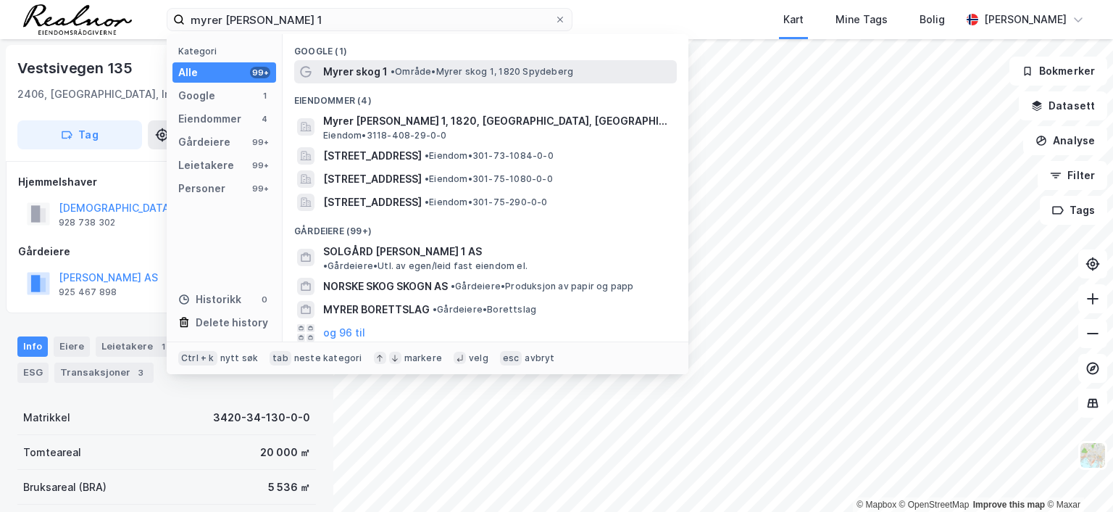
click at [435, 74] on span "• Område • Myrer skog 1, 1820 Spydeberg" at bounding box center [482, 72] width 183 height 12
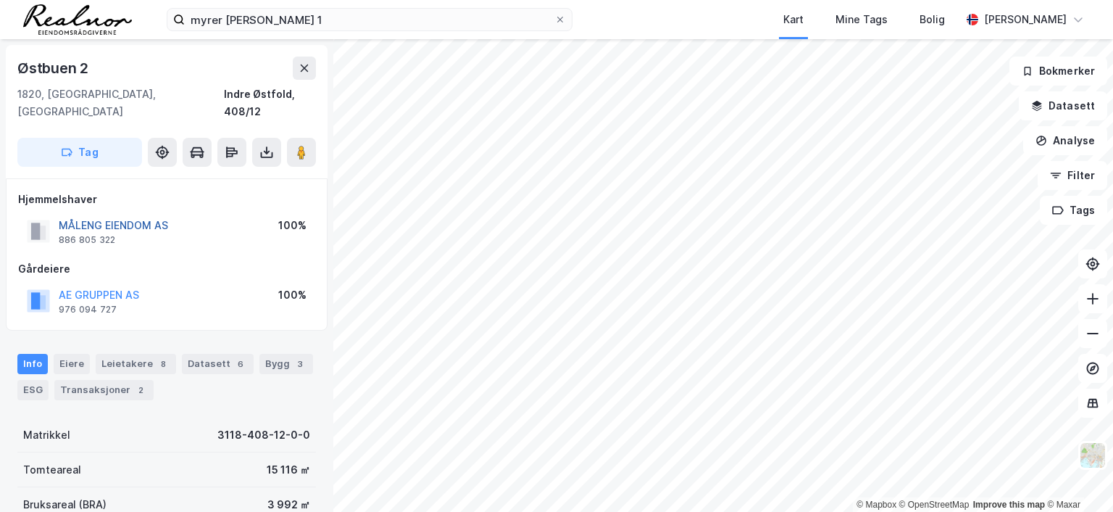
click at [0, 0] on button "MÅLENG EIENDOM AS" at bounding box center [0, 0] width 0 height 0
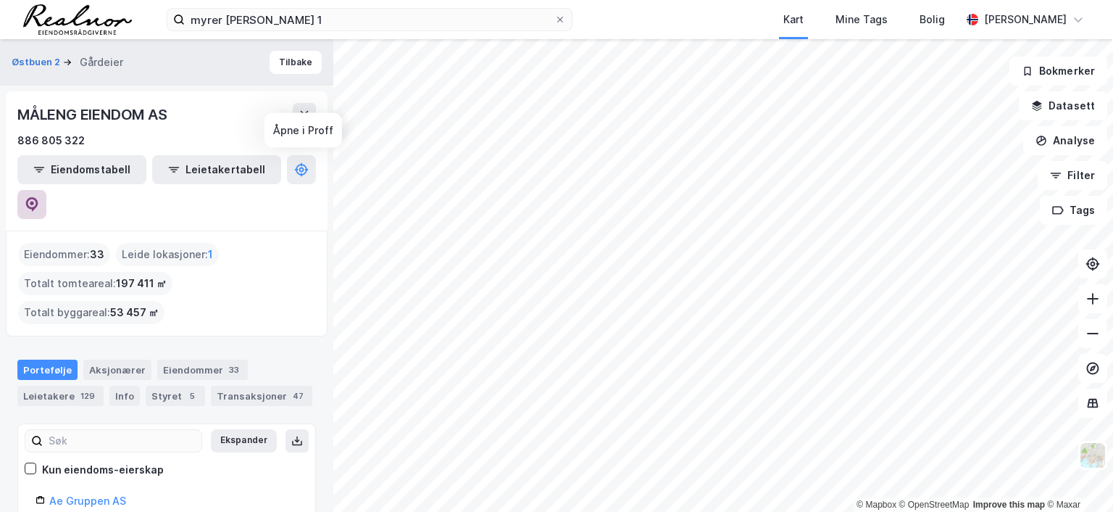
click at [39, 197] on icon at bounding box center [32, 204] width 14 height 14
click at [272, 58] on button "Tilbake" at bounding box center [296, 62] width 52 height 23
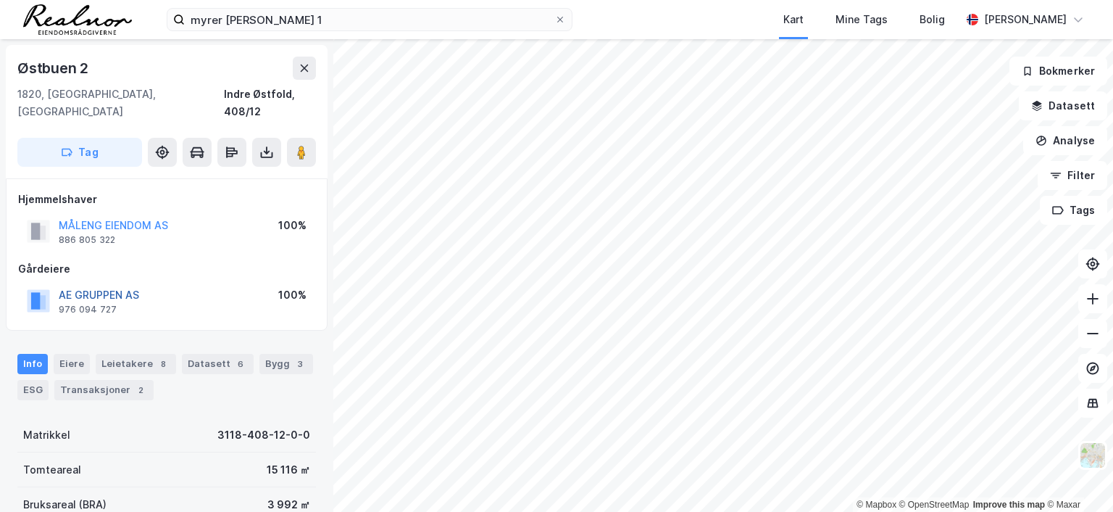
click at [0, 0] on button "AE GRUPPEN AS" at bounding box center [0, 0] width 0 height 0
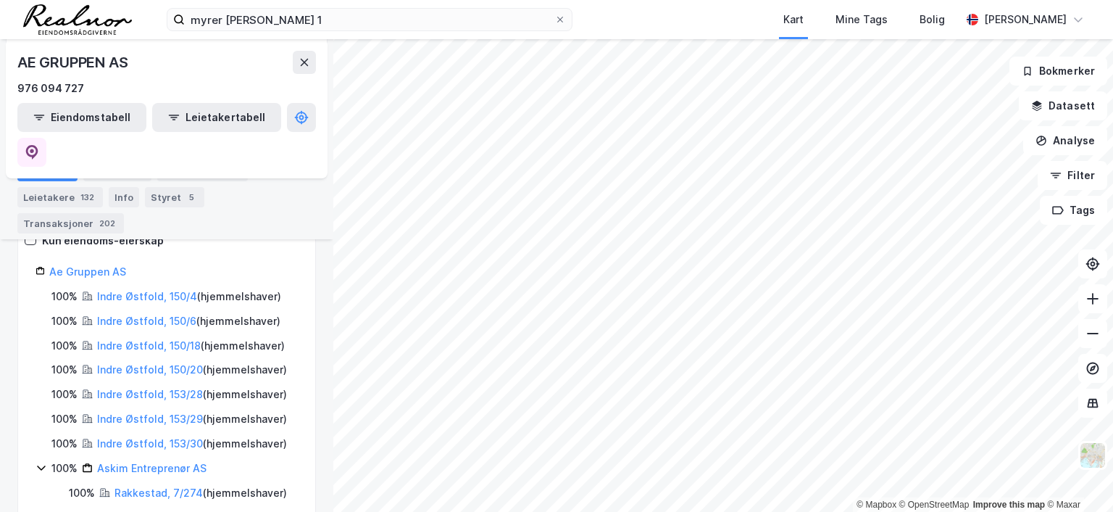
scroll to position [174, 0]
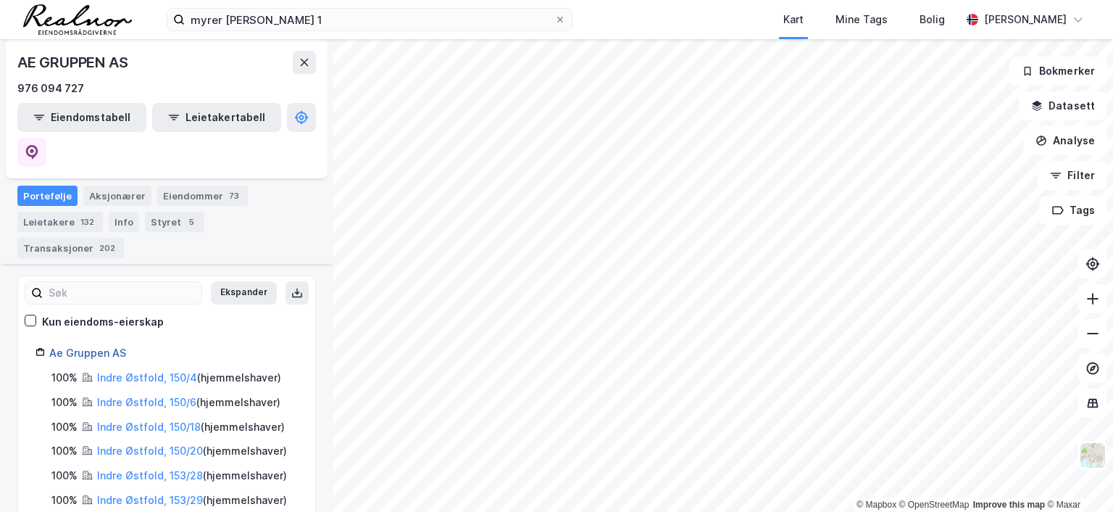
click at [100, 346] on link "Ae Gruppen AS" at bounding box center [87, 352] width 77 height 12
click at [39, 145] on icon at bounding box center [32, 152] width 14 height 14
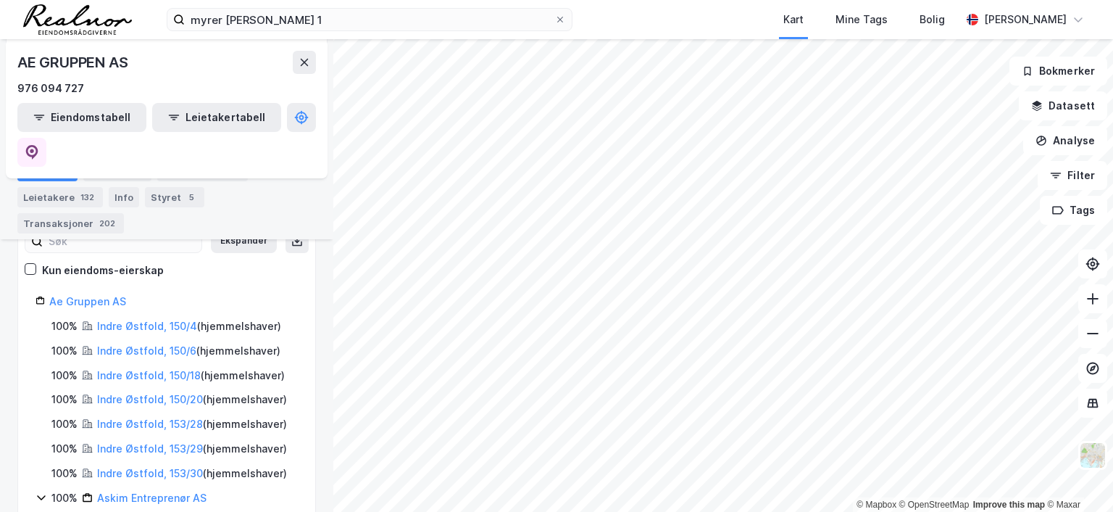
scroll to position [246, 0]
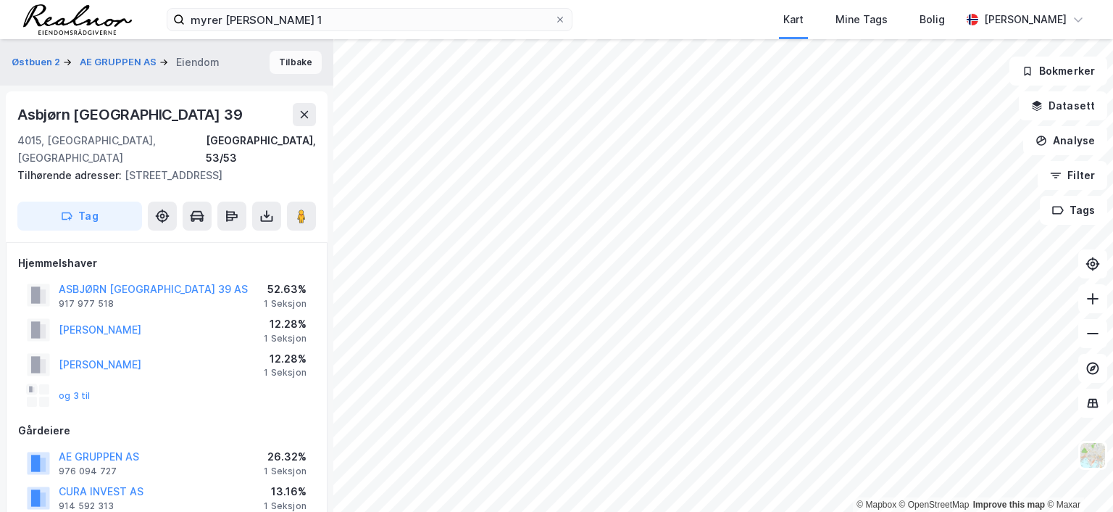
click at [285, 60] on button "Tilbake" at bounding box center [296, 62] width 52 height 23
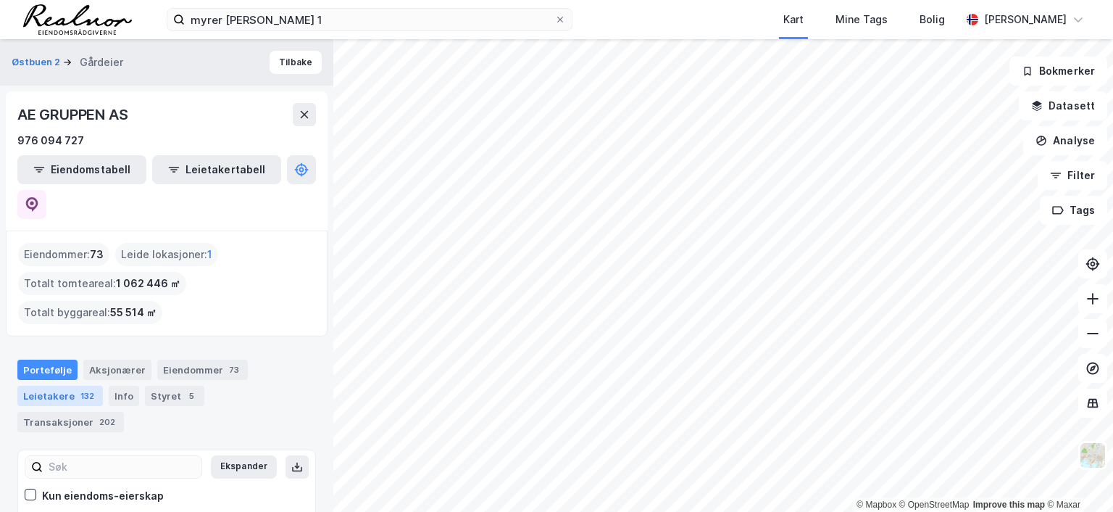
click at [78, 388] on div "132" at bounding box center [88, 395] width 20 height 14
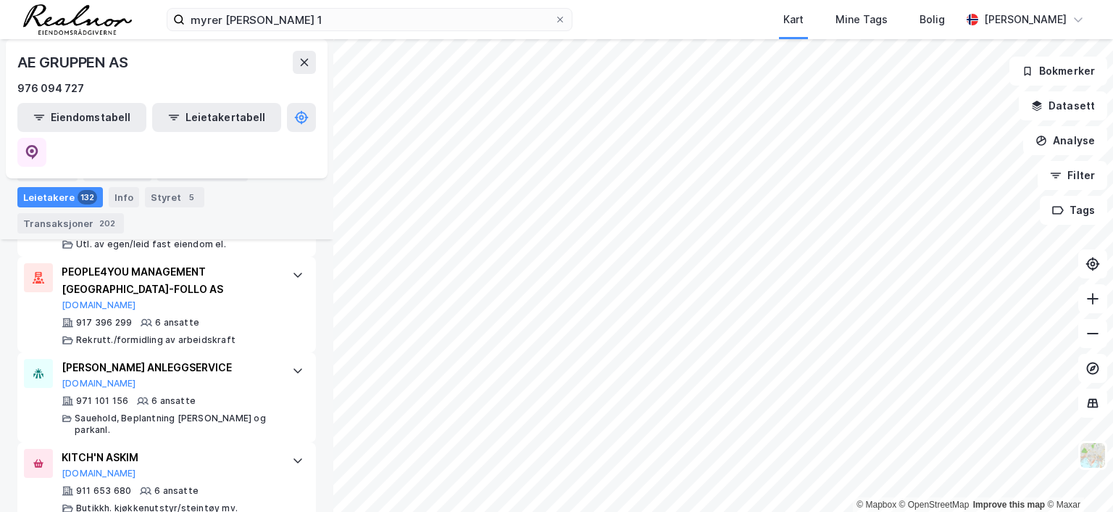
scroll to position [5229, 0]
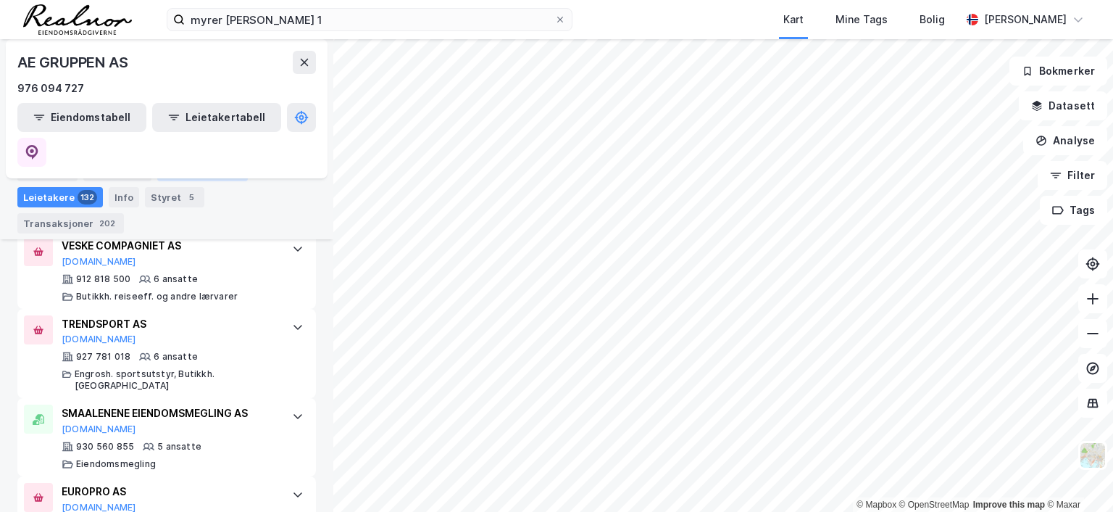
click at [204, 167] on div "Eiendommer 73" at bounding box center [202, 171] width 91 height 20
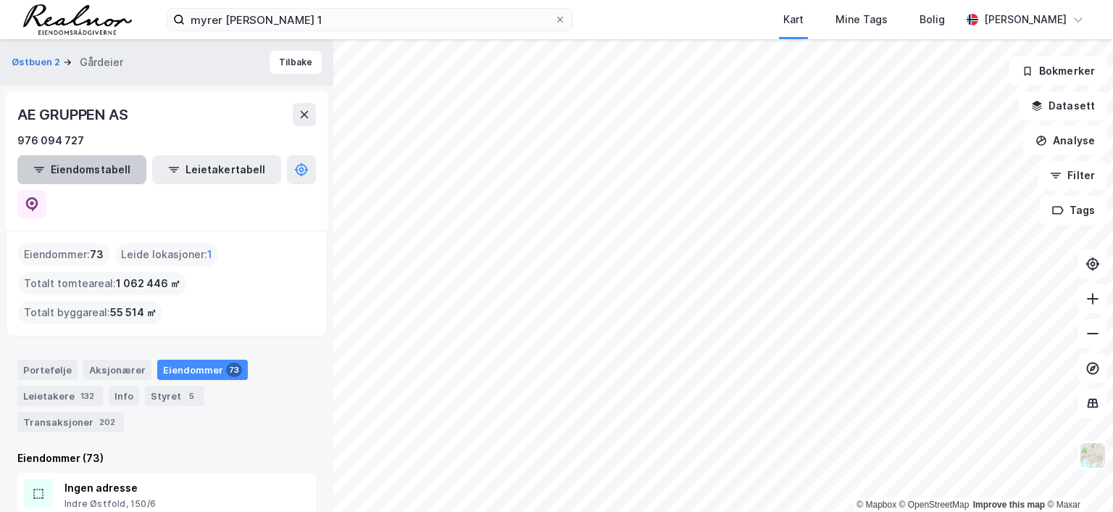
click at [86, 169] on button "Eiendomstabell" at bounding box center [81, 169] width 129 height 29
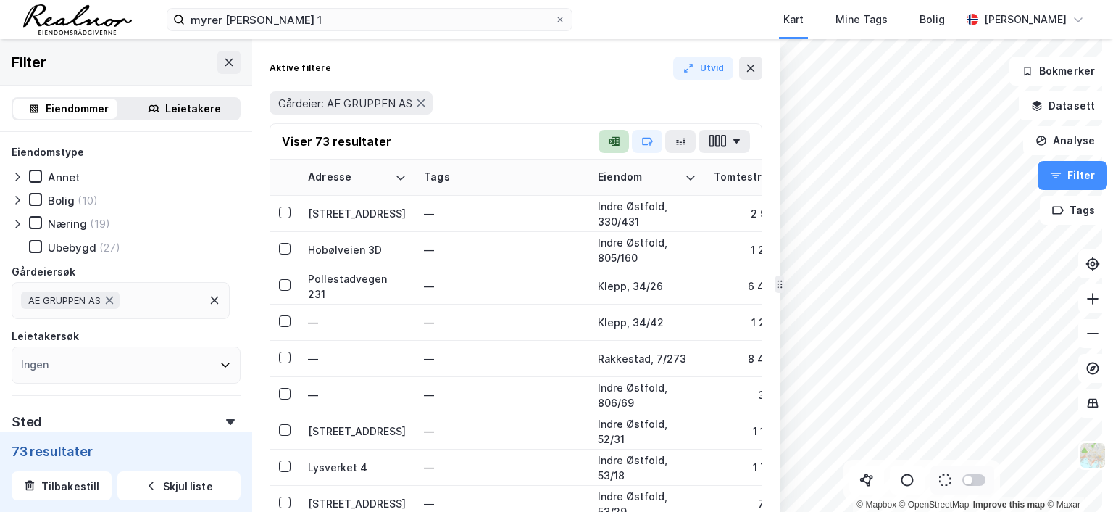
click at [615, 138] on icon "button" at bounding box center [612, 141] width 6 height 6
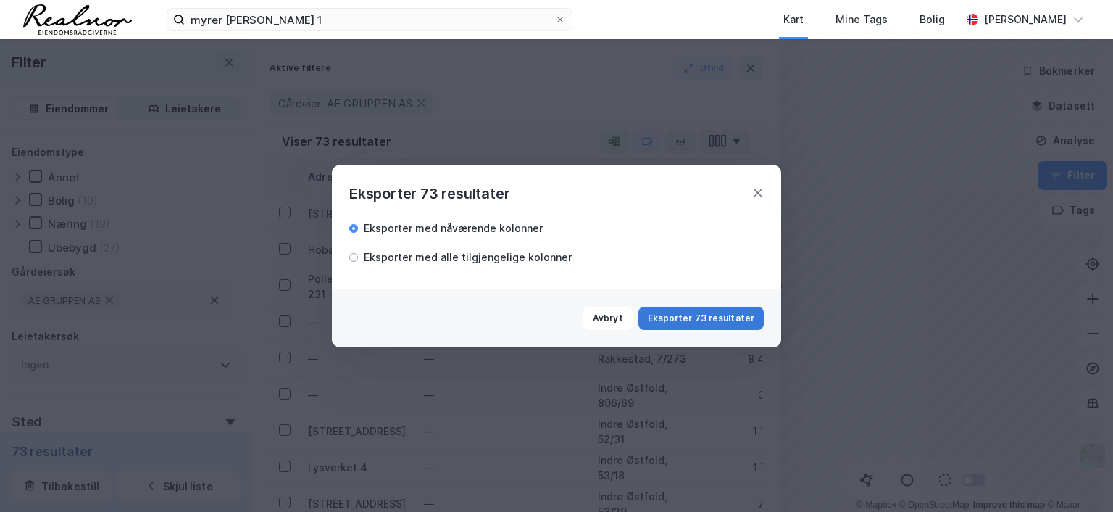
click at [687, 316] on button "Eksporter 73 resultater" at bounding box center [700, 318] width 125 height 23
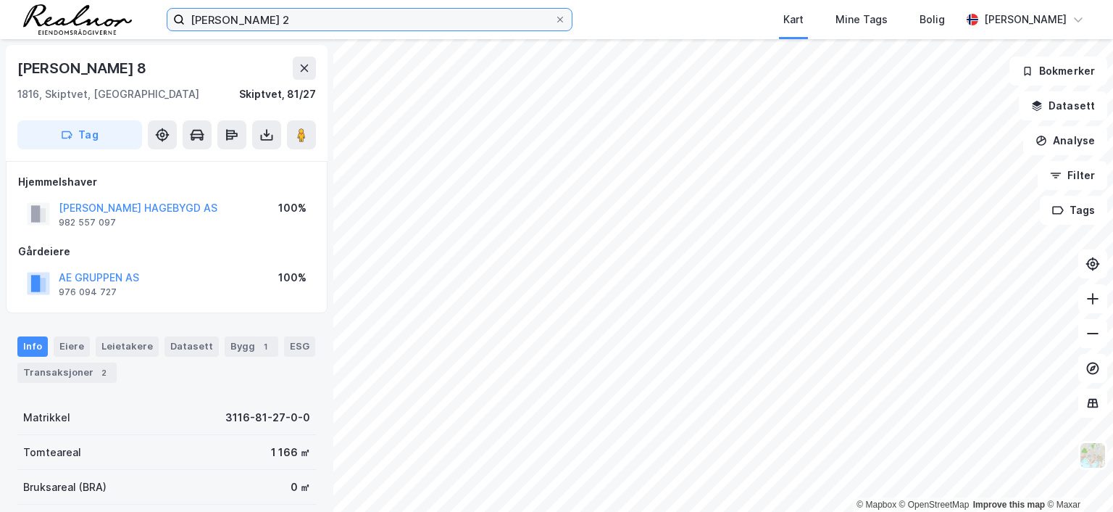
click at [299, 20] on input "[PERSON_NAME] 2" at bounding box center [370, 20] width 370 height 22
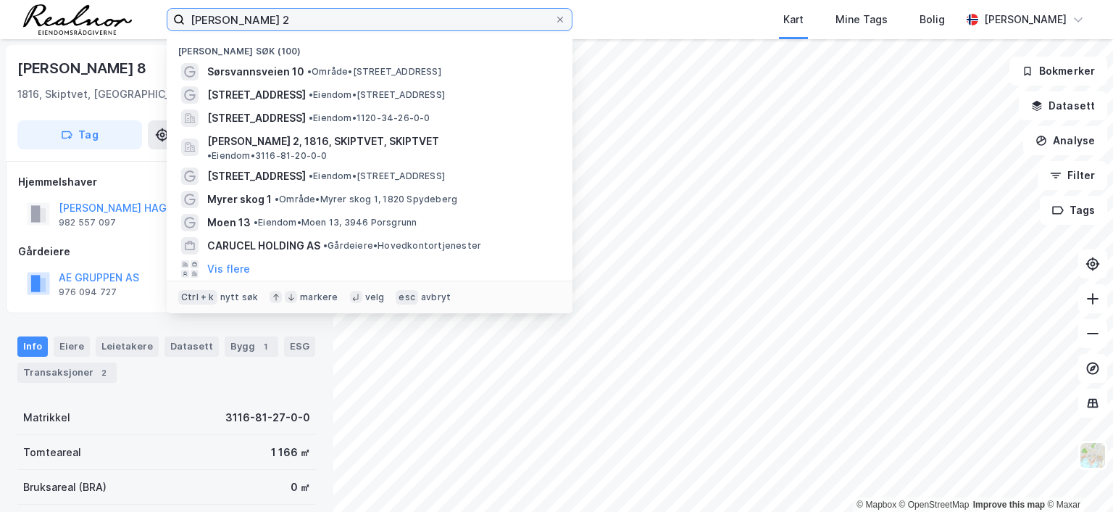
drag, startPoint x: 286, startPoint y: 14, endPoint x: 54, endPoint y: -10, distance: 233.9
click at [54, 0] on html "[PERSON_NAME] 2 Nylige søk (100) Sørsvannsveien 10 • Område • [STREET_ADDRESS] …" at bounding box center [556, 256] width 1113 height 512
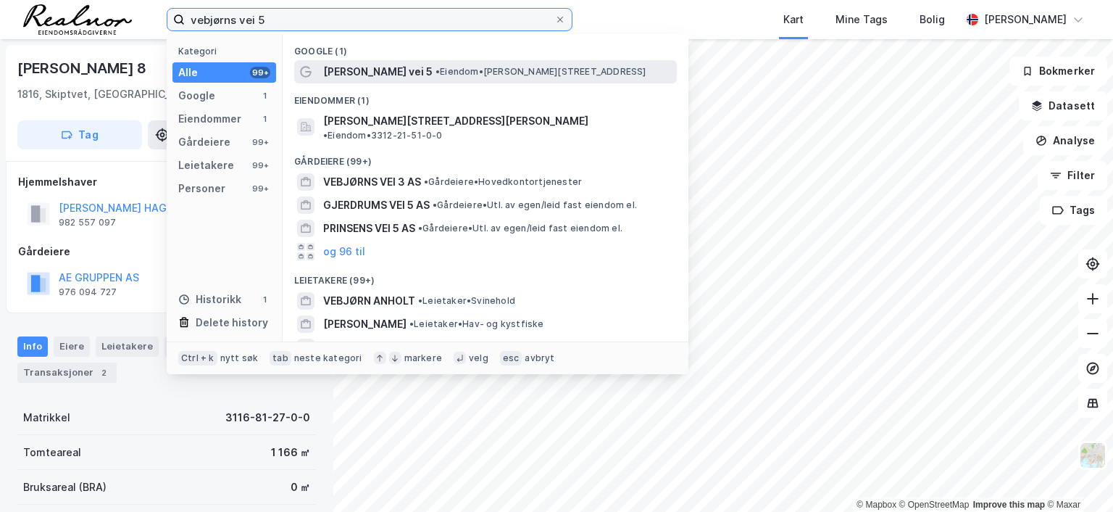
type input "vebjørns vei 5"
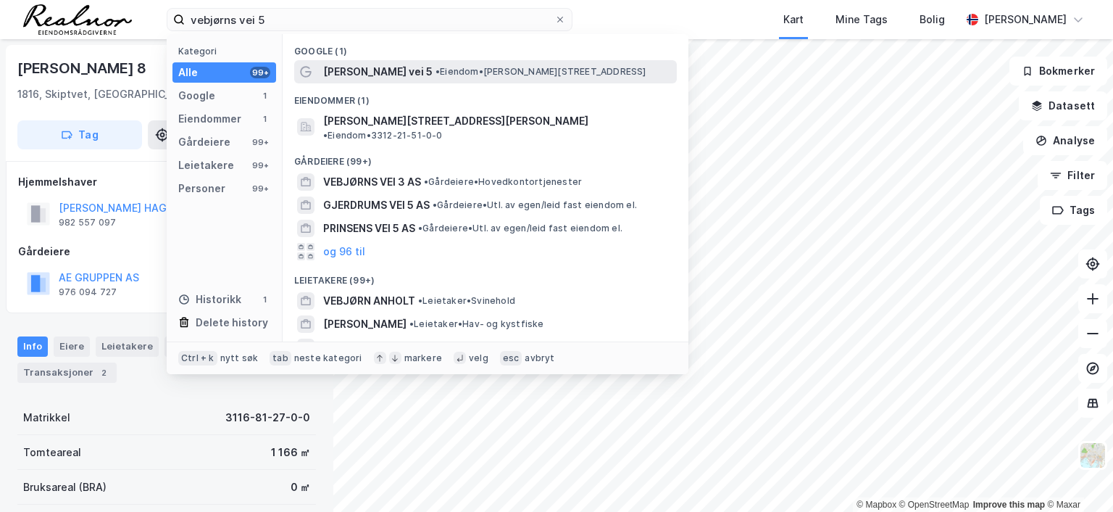
click at [436, 71] on span "• Eiendom • [STREET_ADDRESS]" at bounding box center [541, 72] width 211 height 12
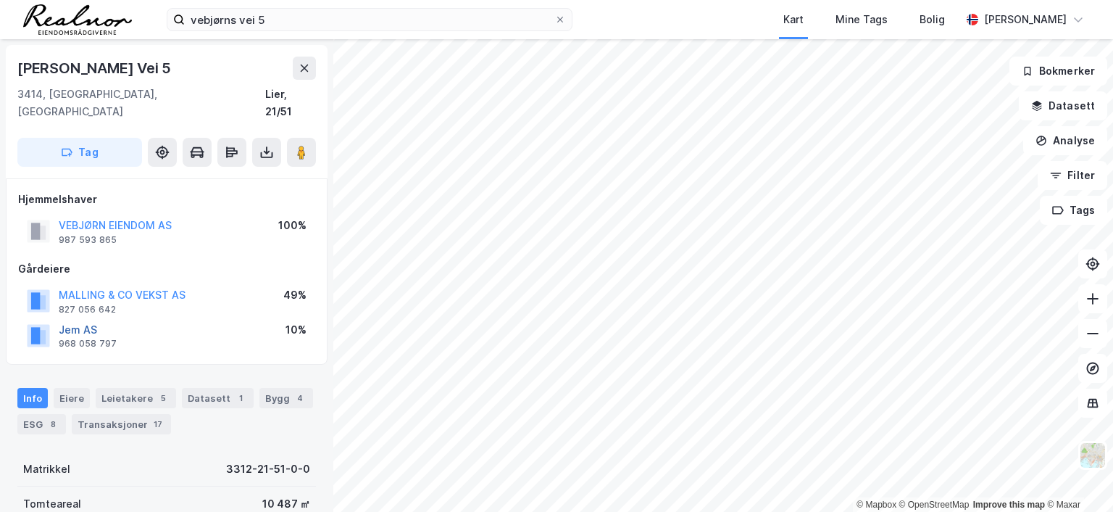
click at [0, 0] on button "Jem AS" at bounding box center [0, 0] width 0 height 0
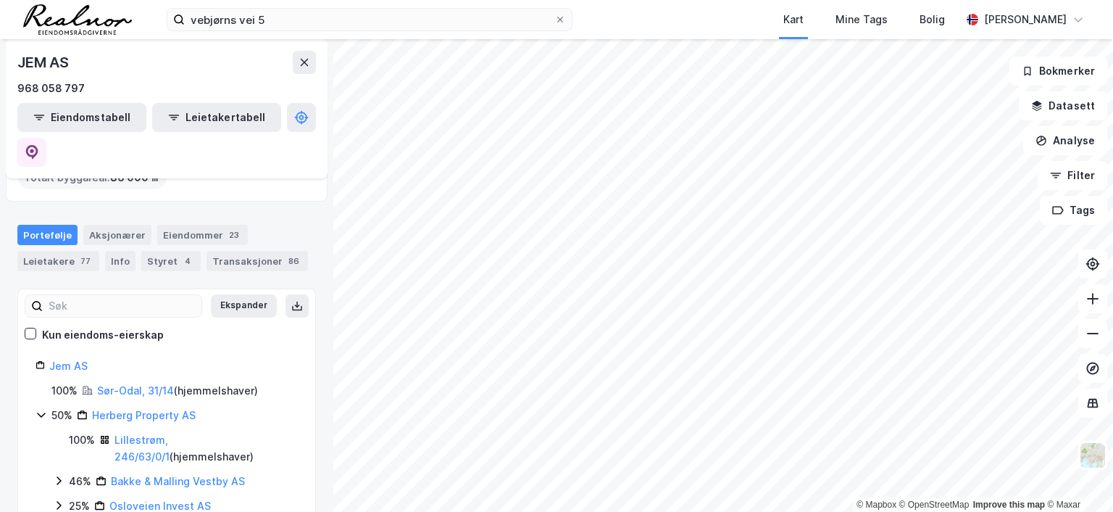
scroll to position [72, 0]
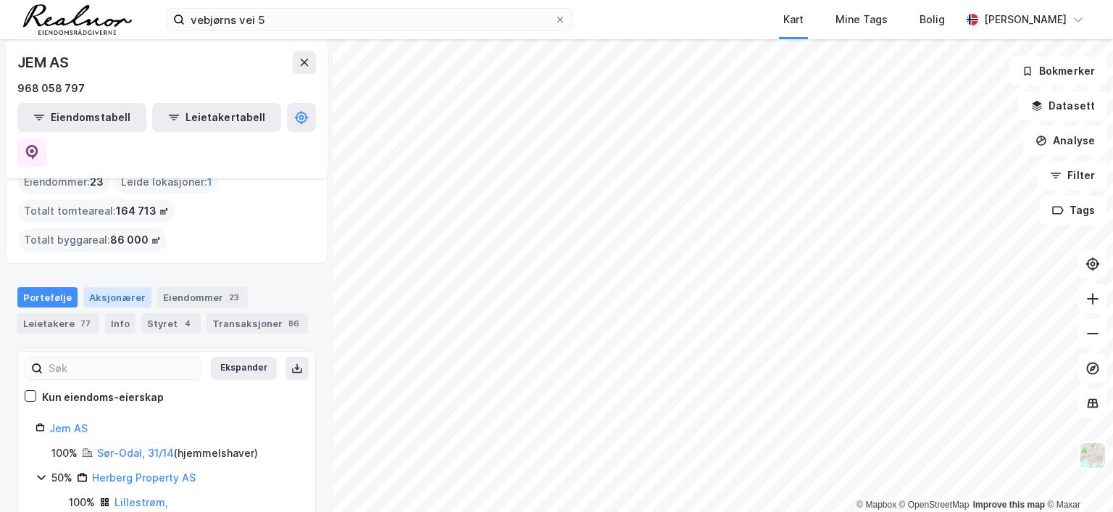
click at [126, 287] on div "Aksjonærer" at bounding box center [117, 297] width 68 height 20
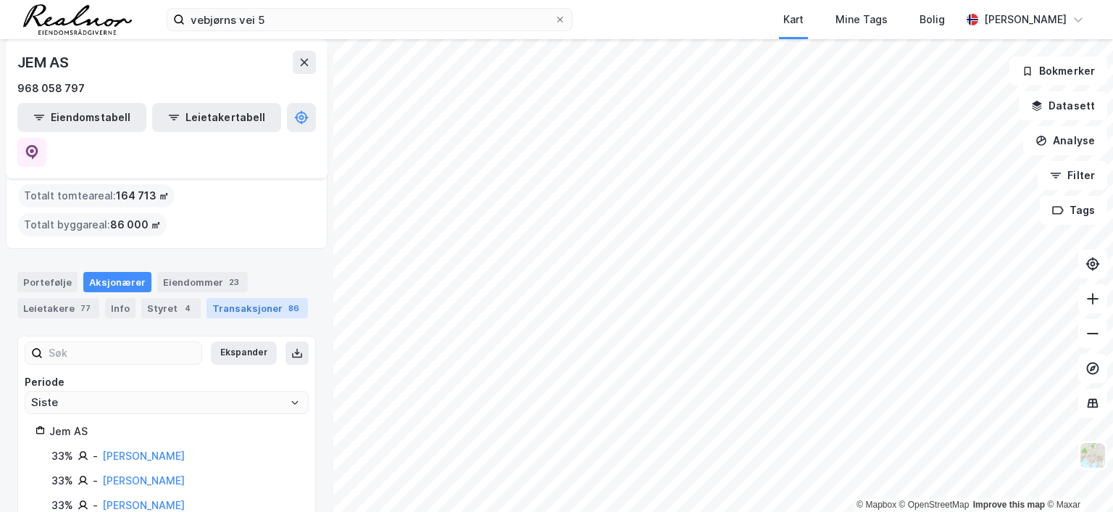
scroll to position [90, 0]
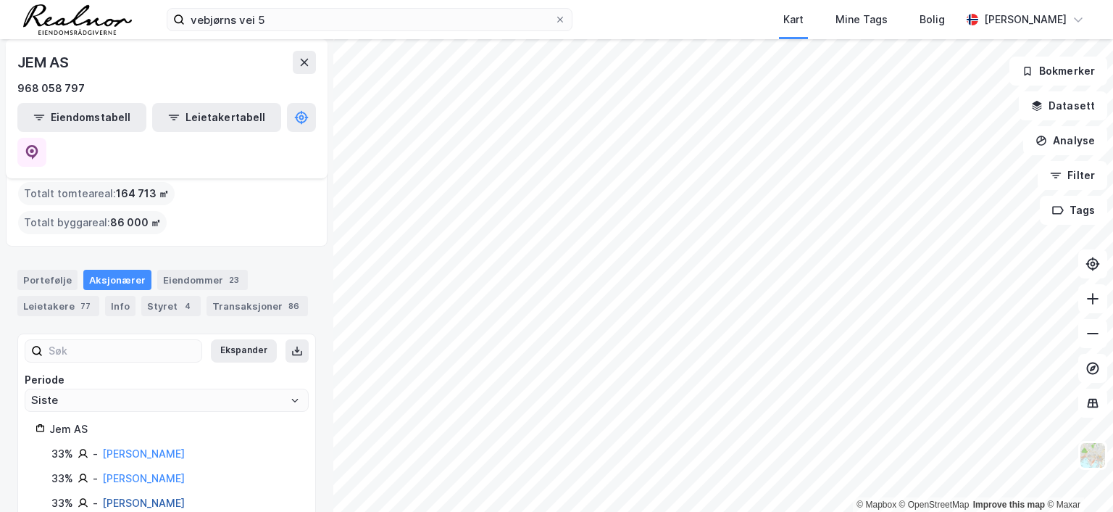
click at [185, 496] on link "[PERSON_NAME]" at bounding box center [143, 502] width 83 height 12
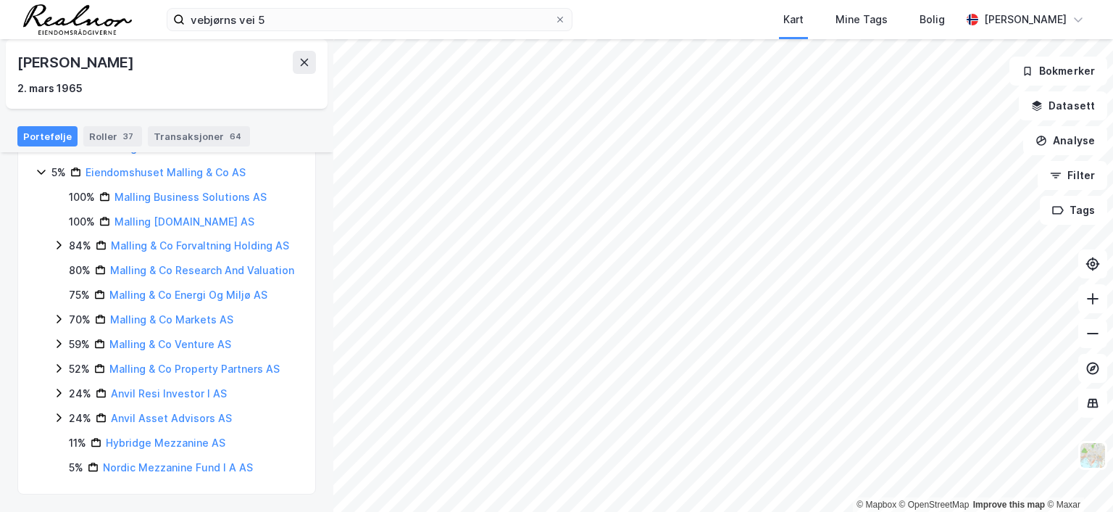
scroll to position [1049, 0]
